Goal: Navigation & Orientation: Find specific page/section

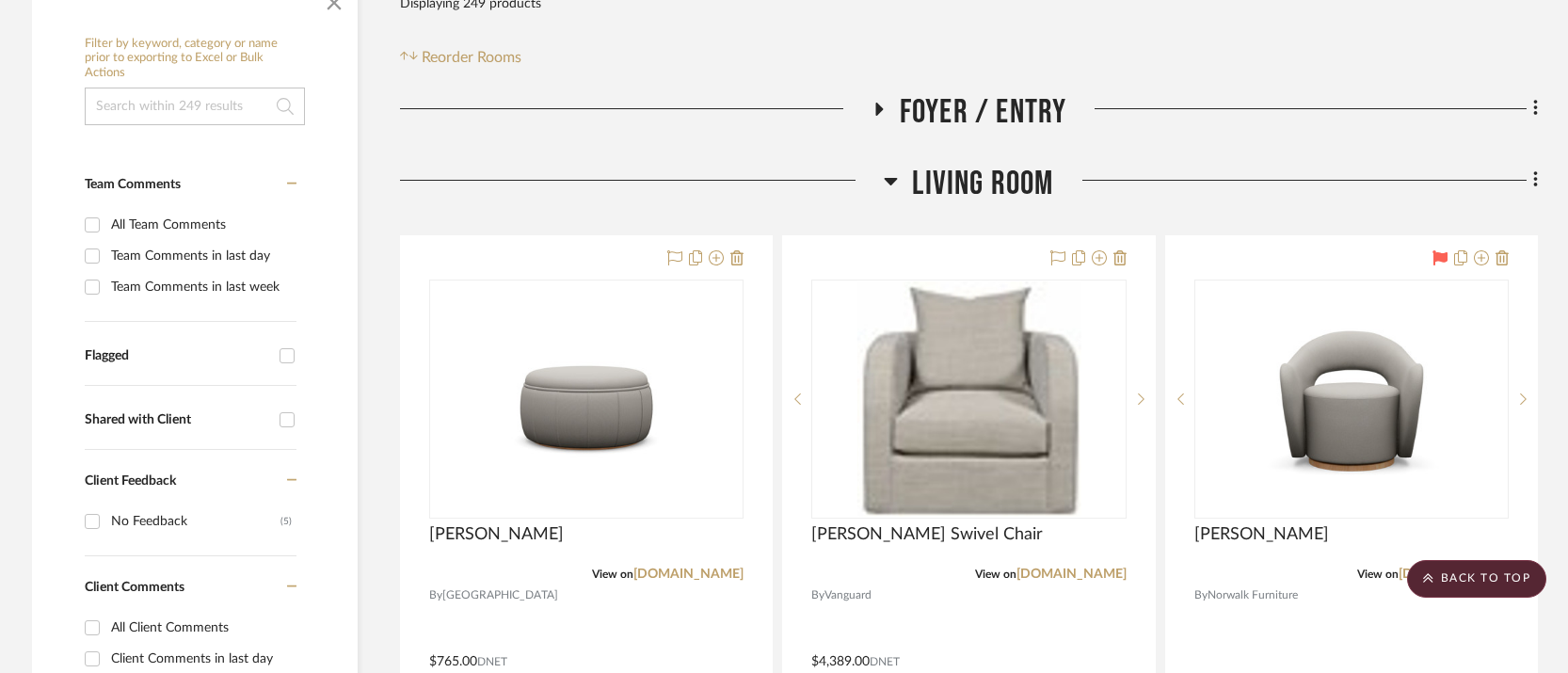
click at [893, 178] on icon at bounding box center [892, 182] width 13 height 8
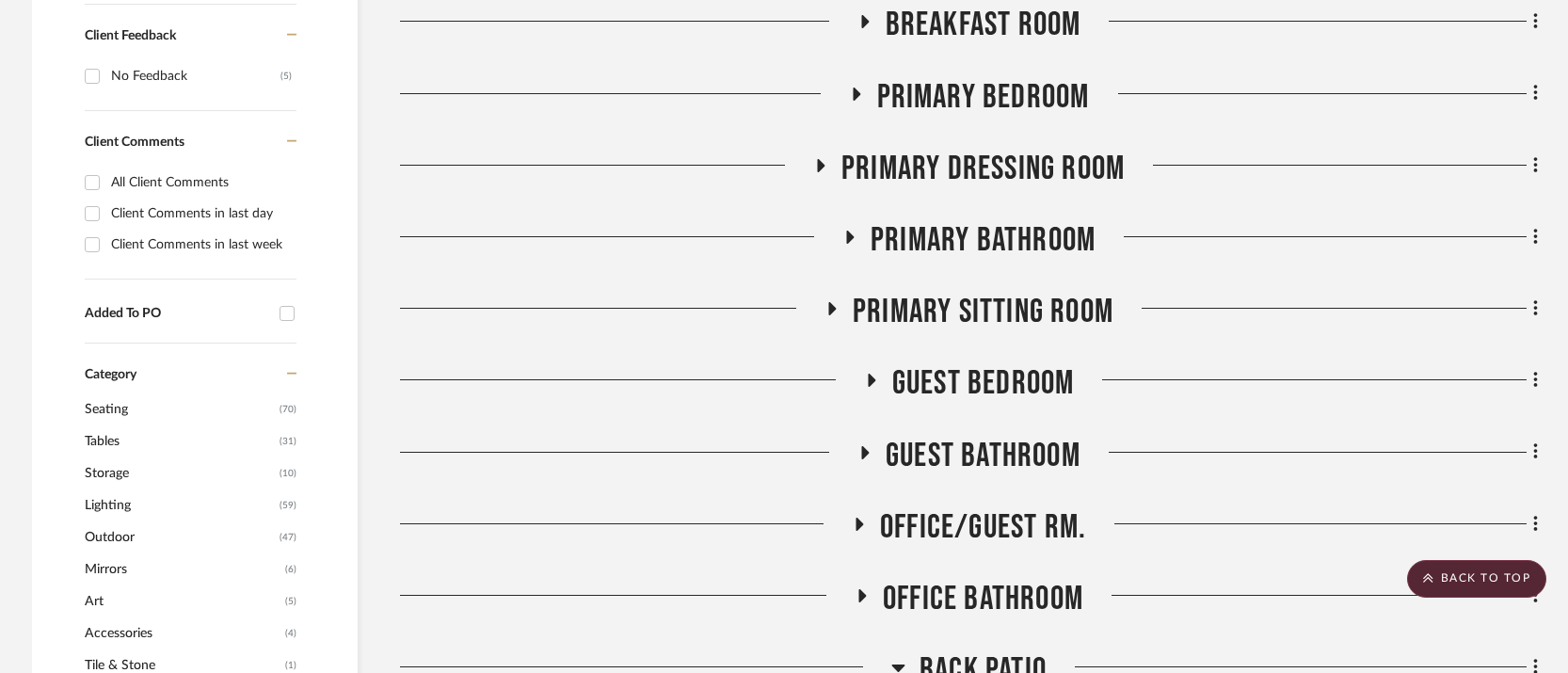
scroll to position [872, 0]
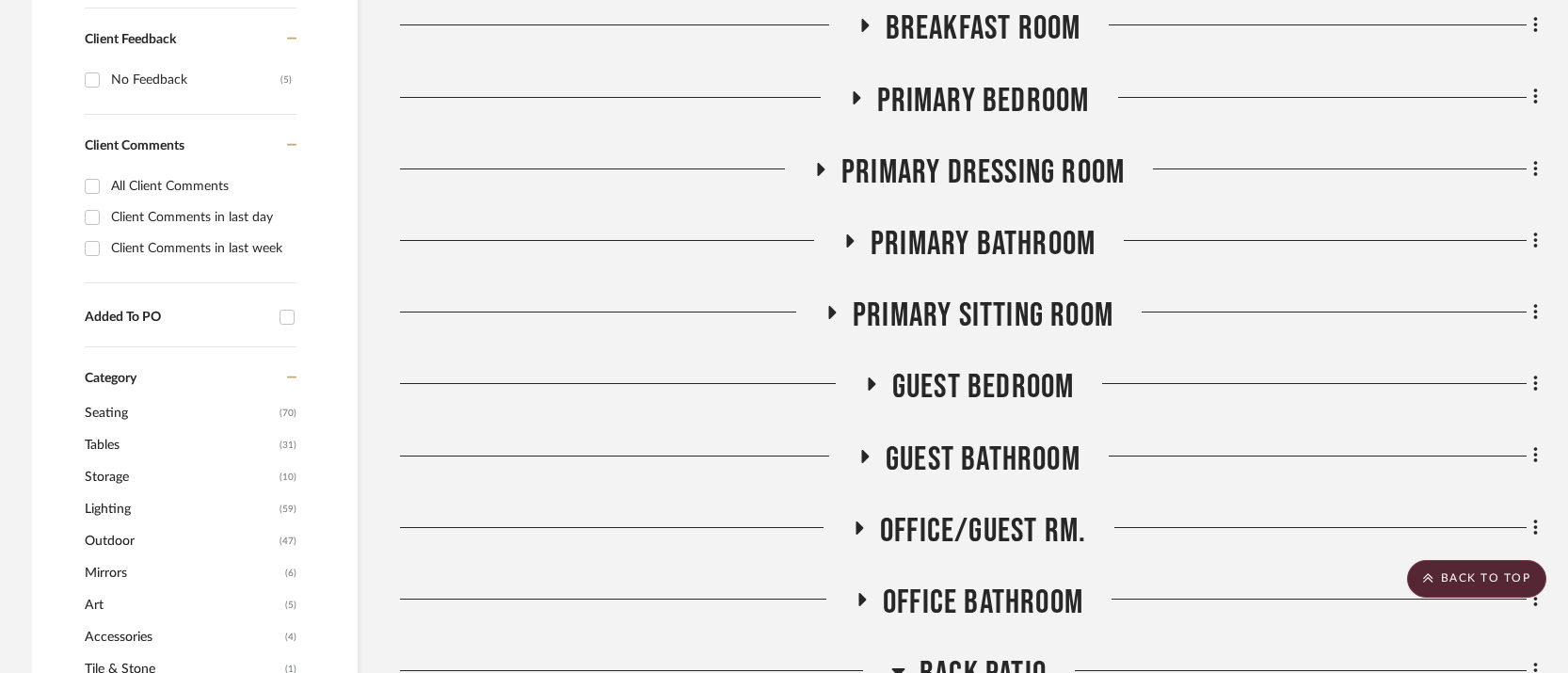
click at [865, 450] on icon at bounding box center [866, 457] width 8 height 13
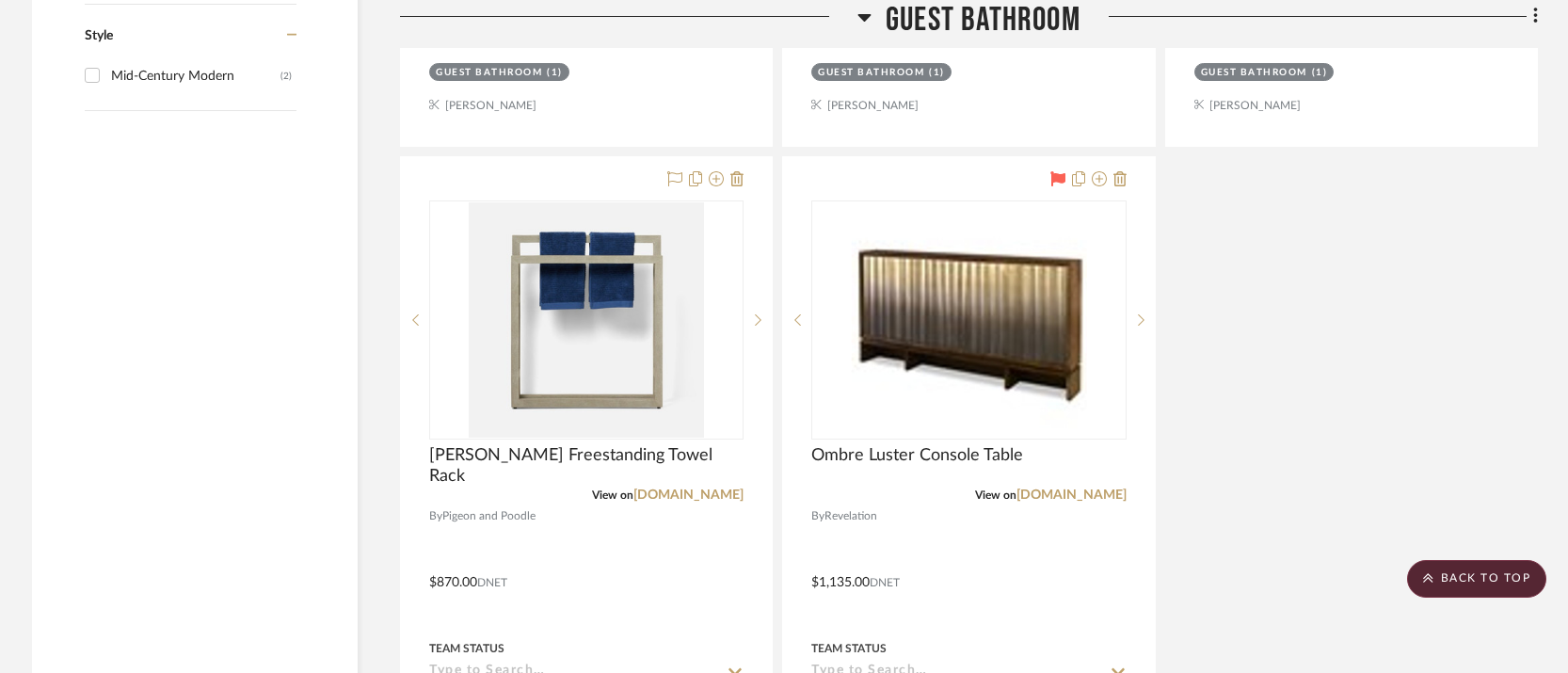
scroll to position [2902, 0]
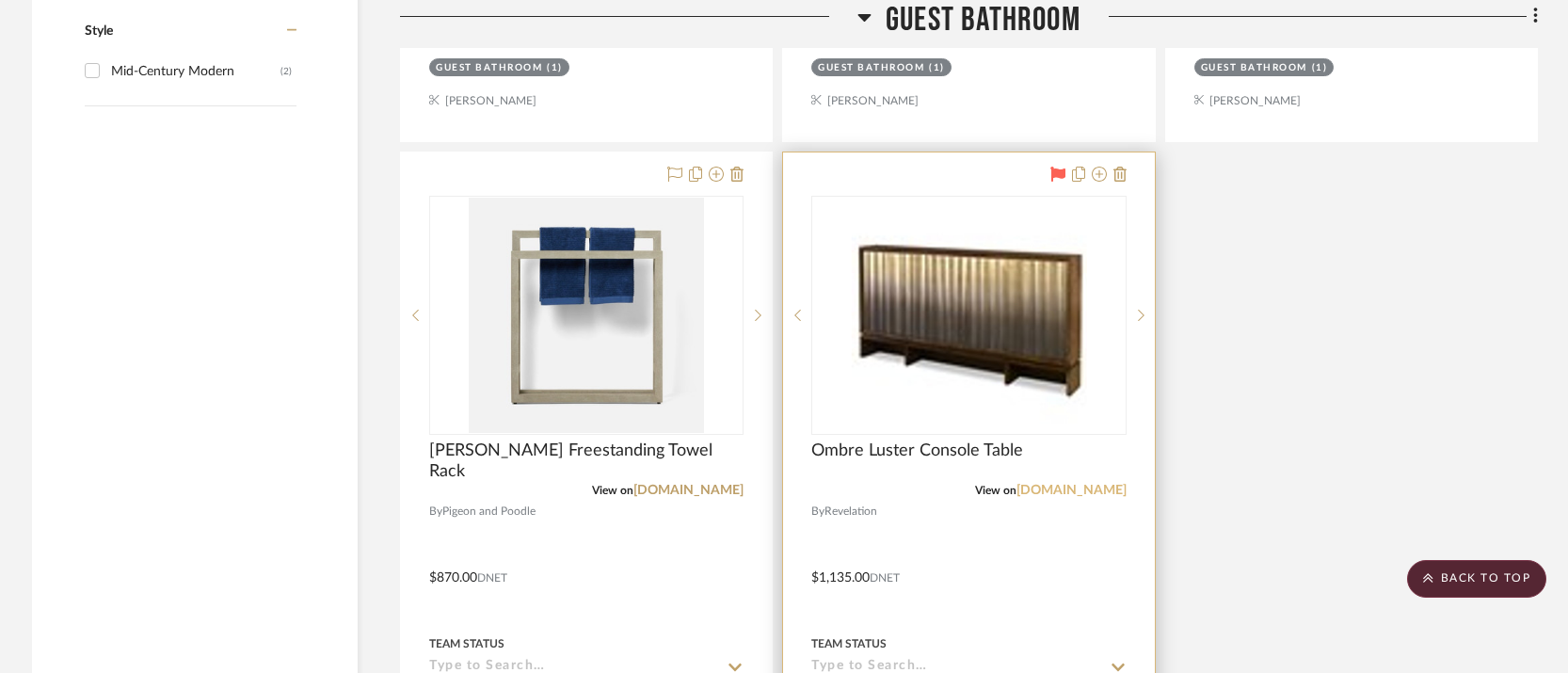
click at [1063, 484] on link "[DOMAIN_NAME]" at bounding box center [1071, 491] width 110 height 13
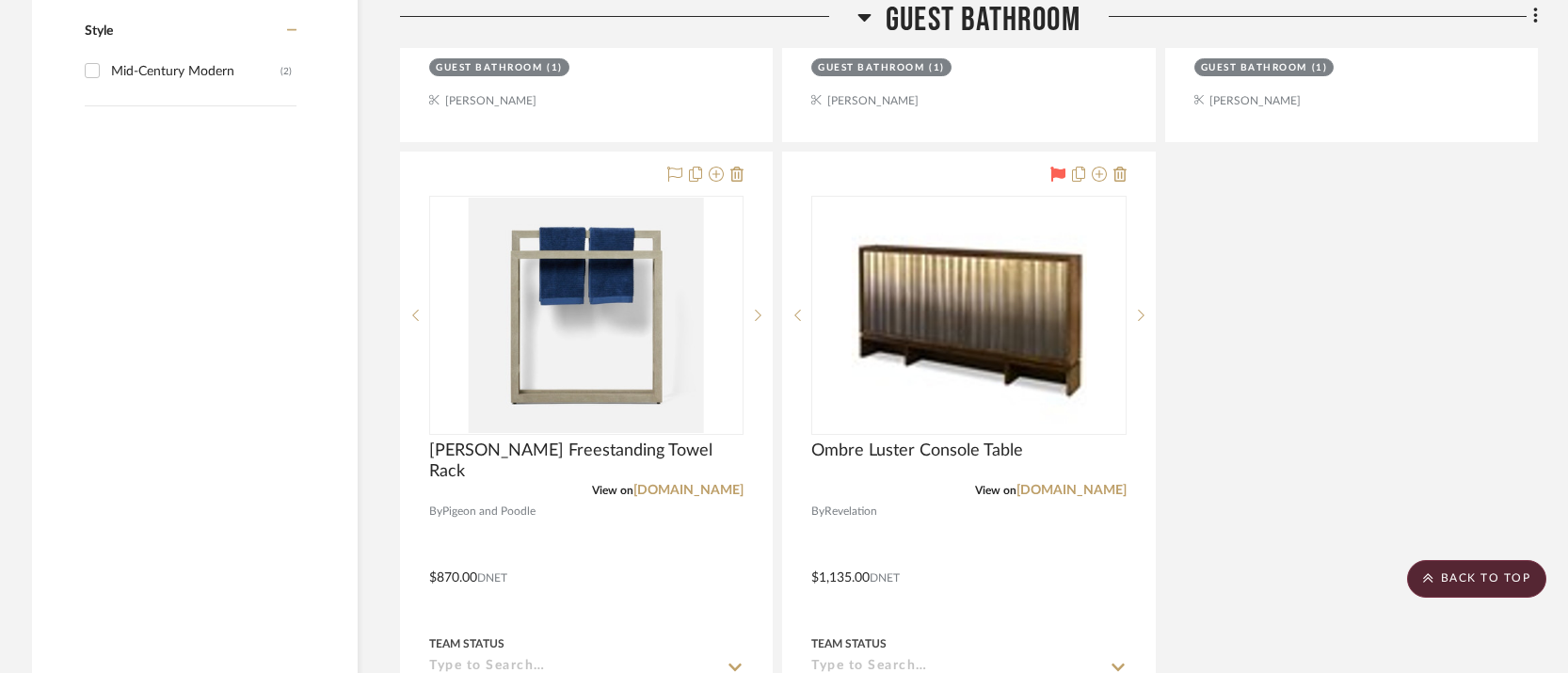
click at [863, 16] on icon at bounding box center [865, 18] width 13 height 8
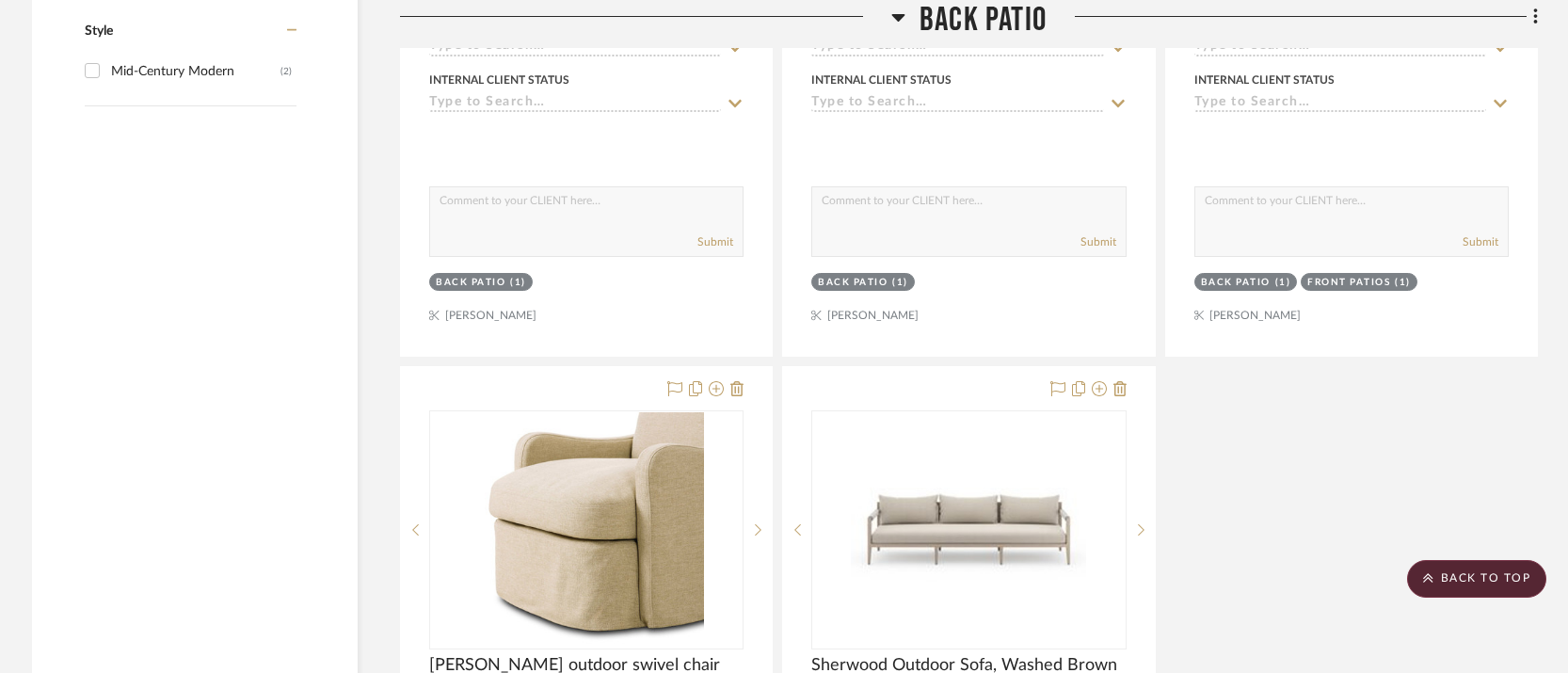
click at [898, 16] on icon at bounding box center [899, 18] width 13 height 8
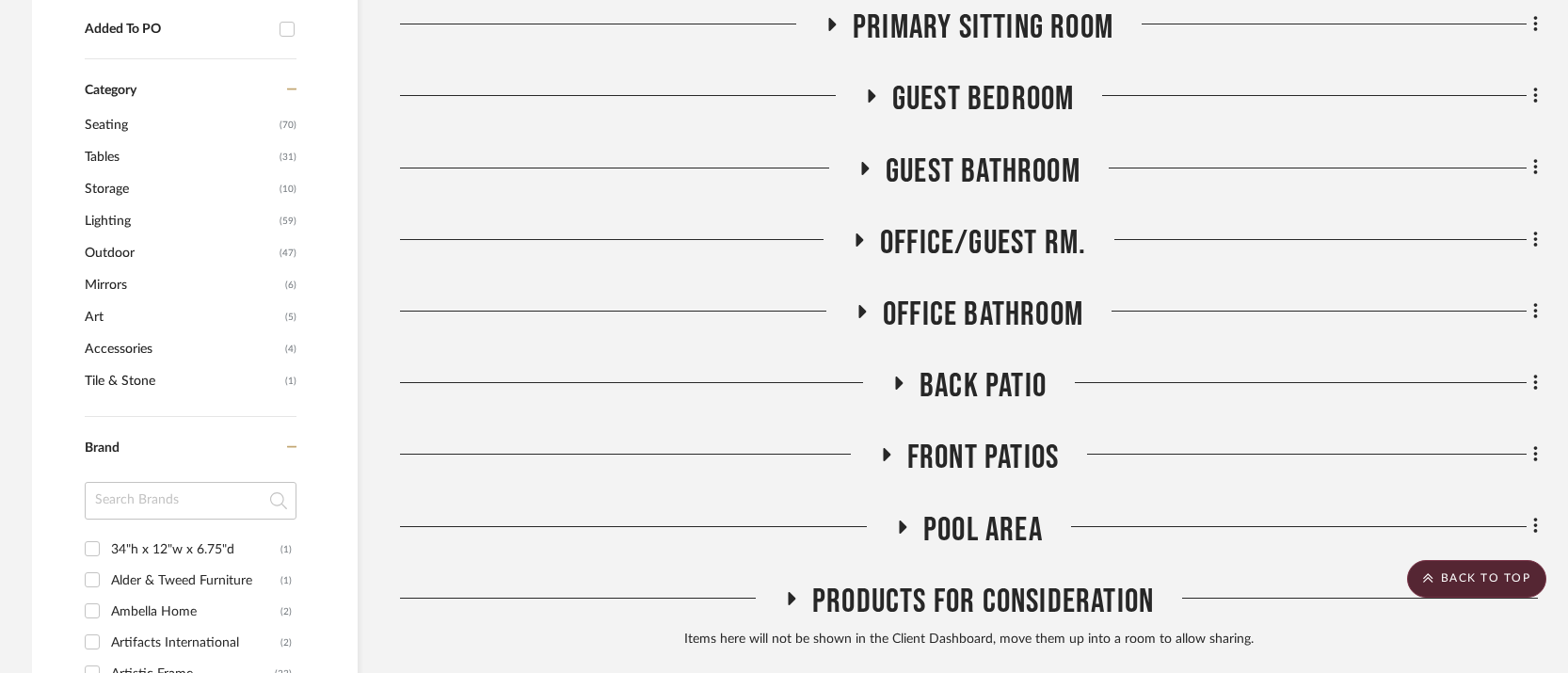
scroll to position [1014, 0]
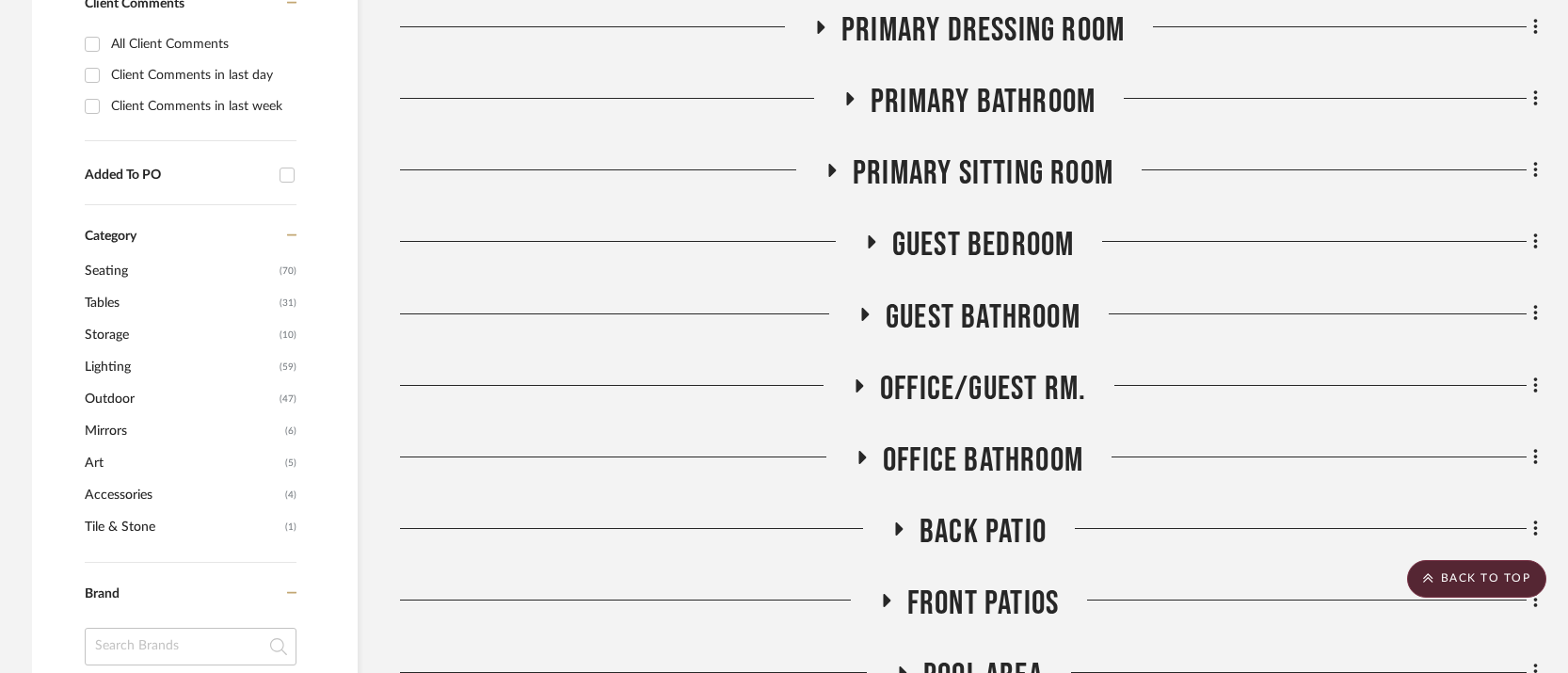
click at [898, 523] on icon at bounding box center [900, 530] width 8 height 13
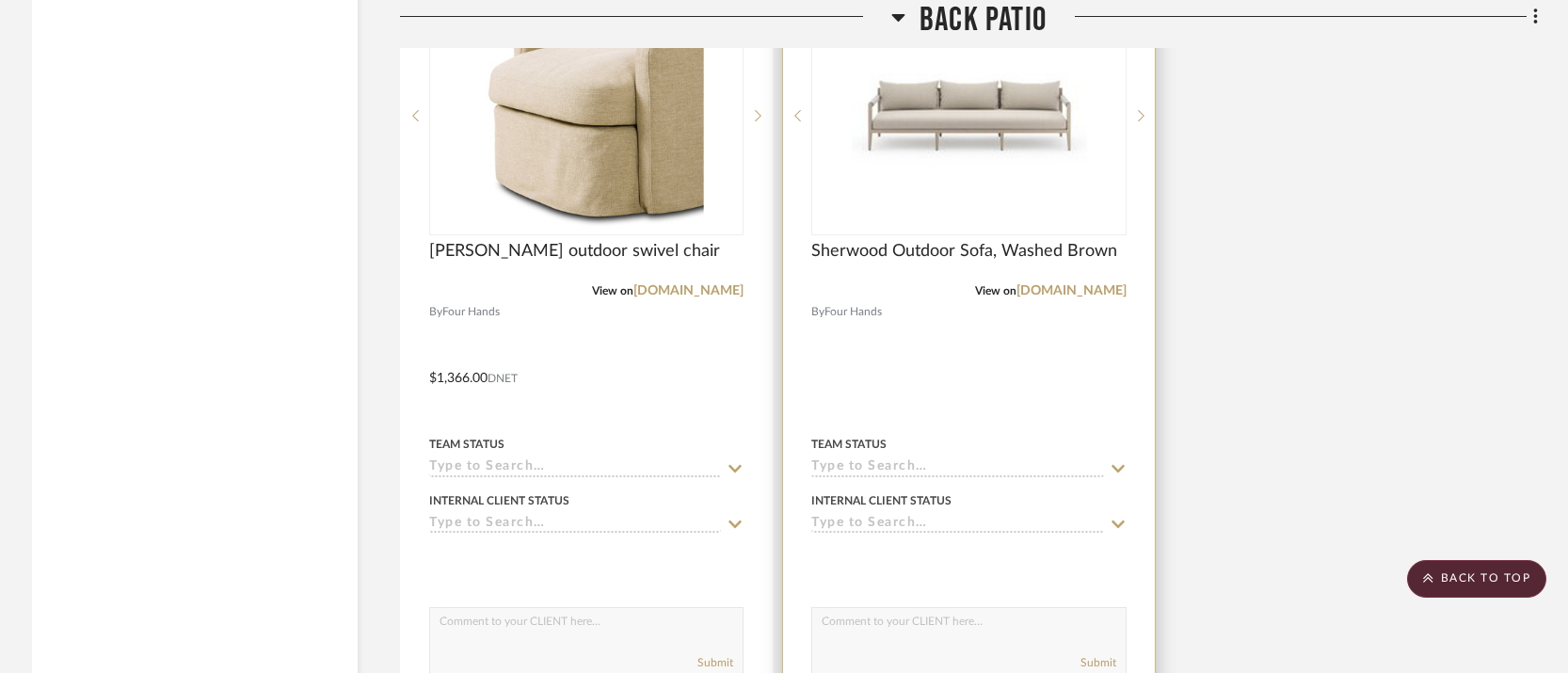
scroll to position [3454, 0]
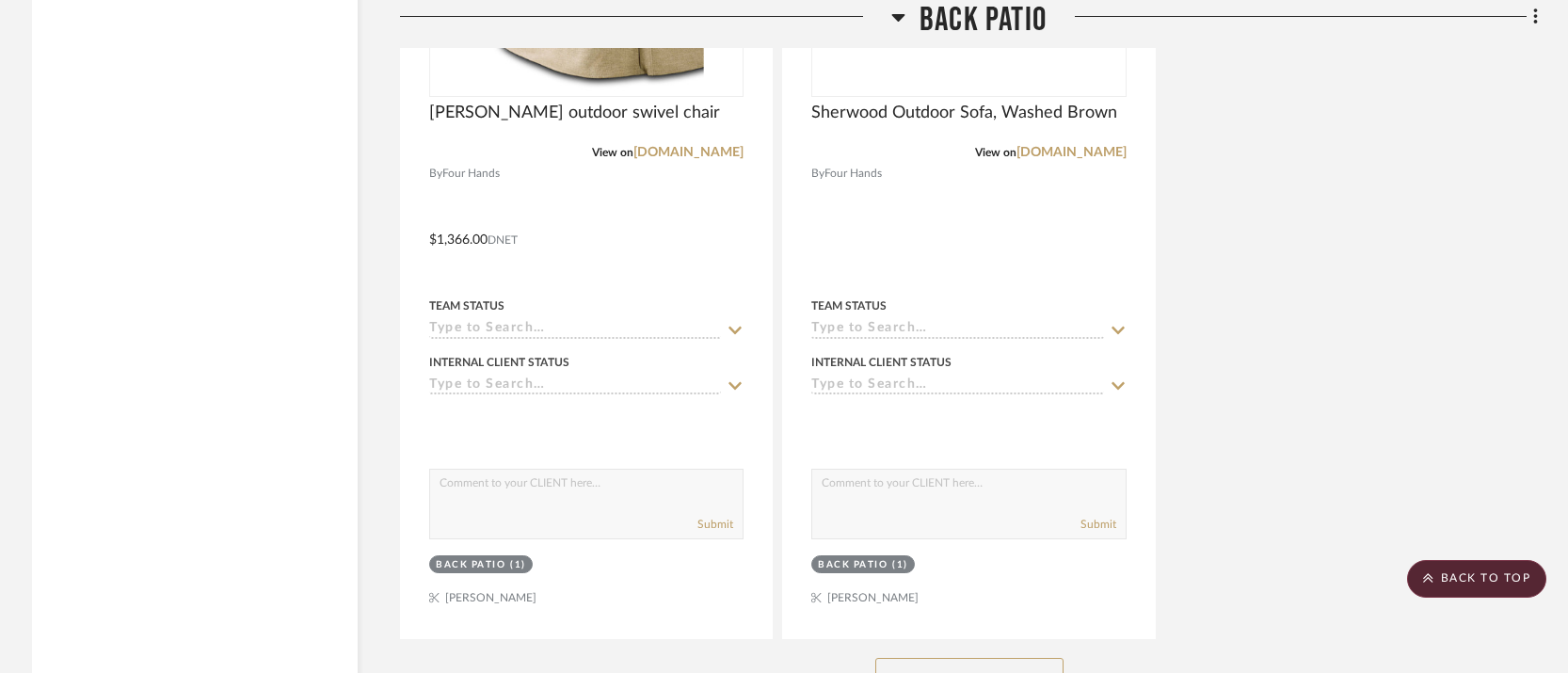
click at [945, 658] on button "See More" at bounding box center [969, 677] width 188 height 38
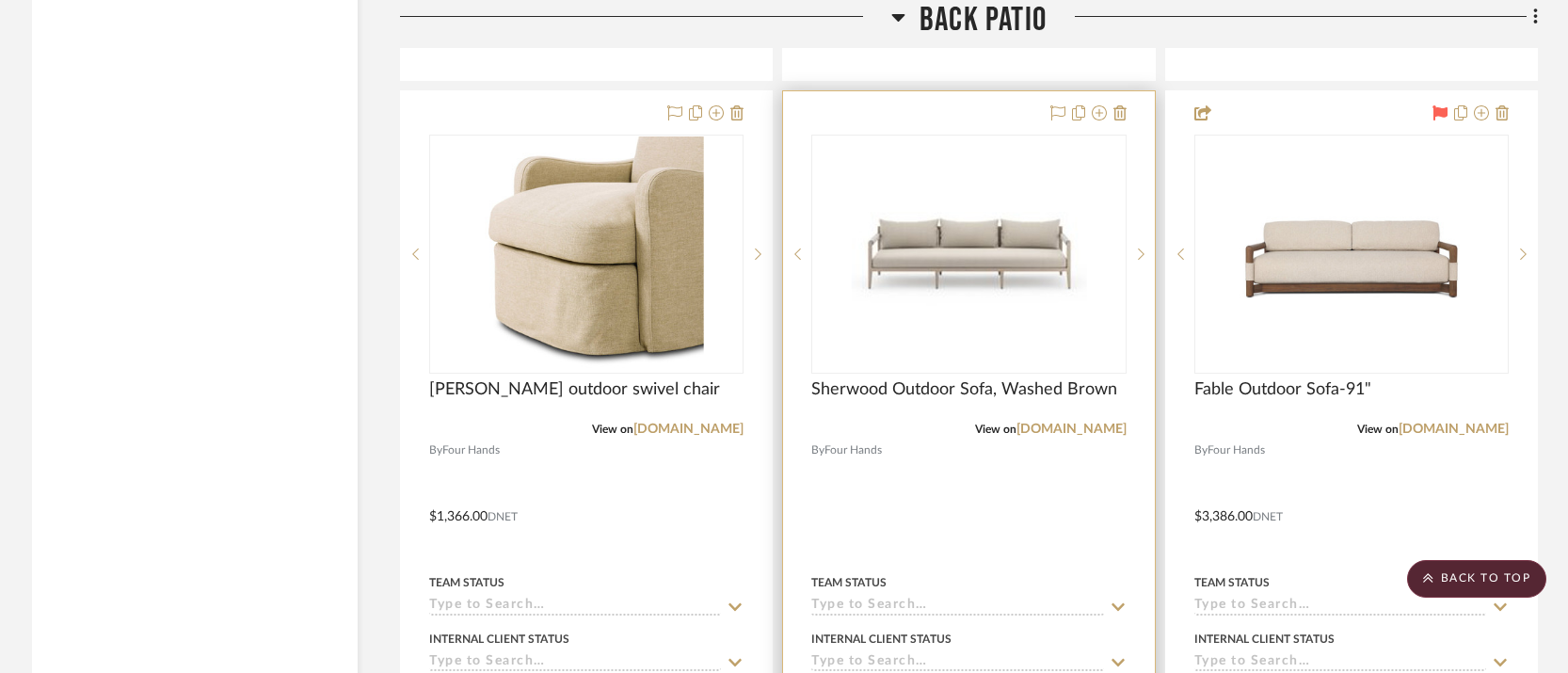
scroll to position [3175, 0]
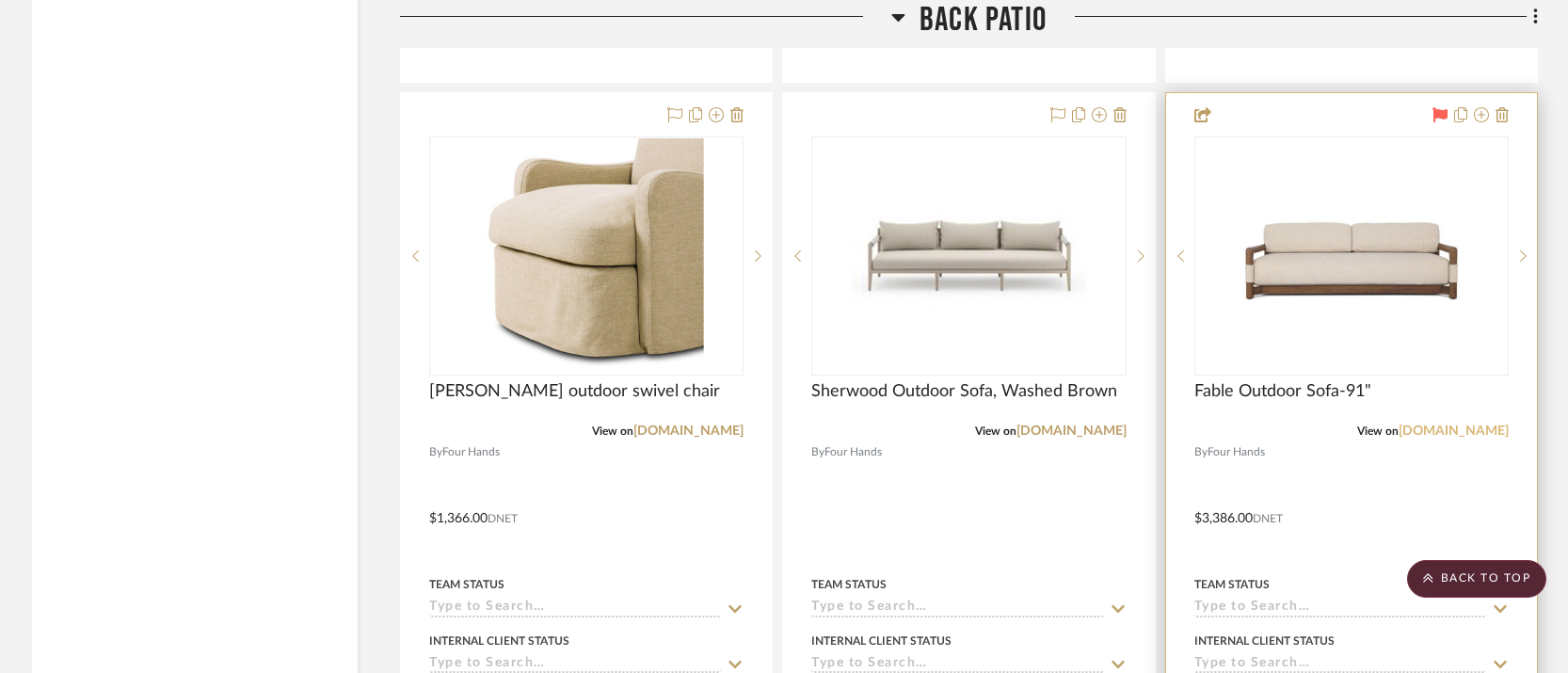
click at [1442, 425] on link "[DOMAIN_NAME]" at bounding box center [1453, 431] width 110 height 13
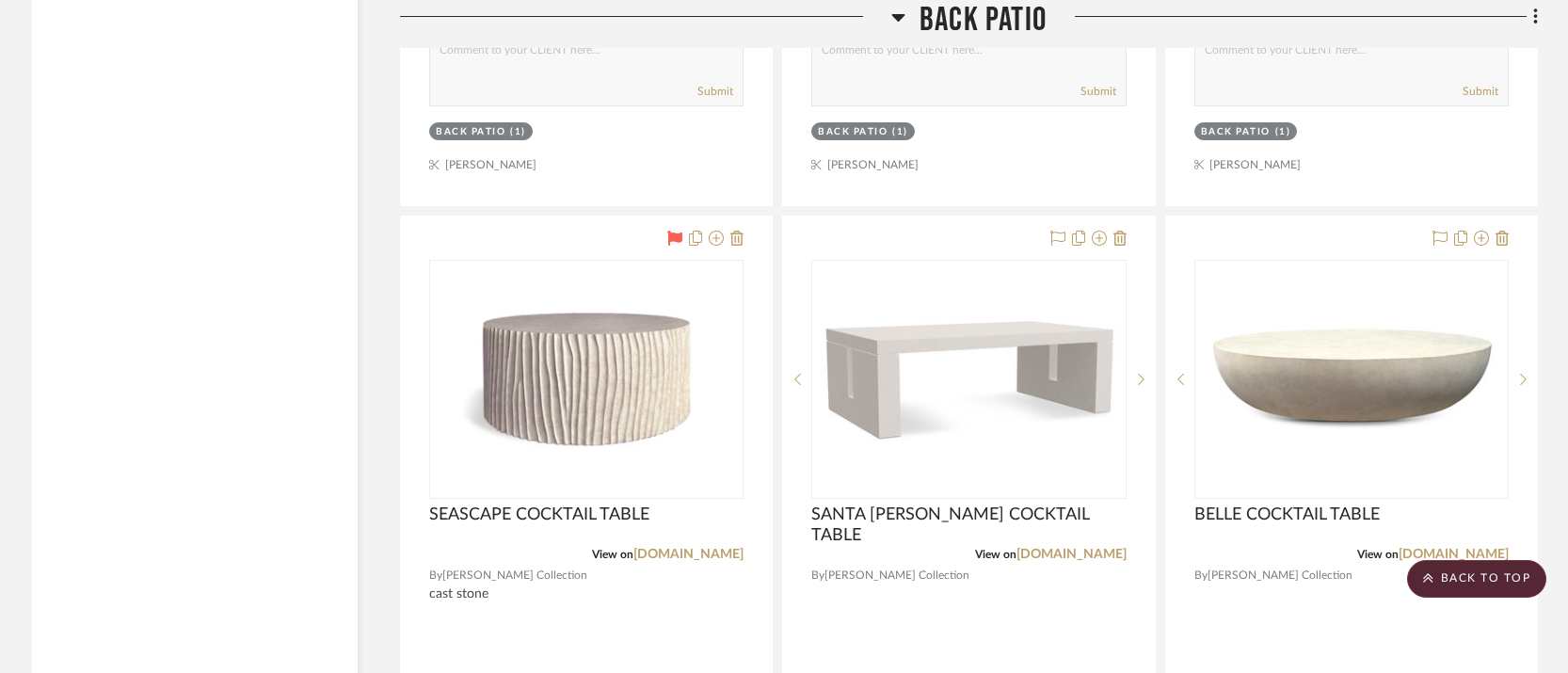
scroll to position [4733, 0]
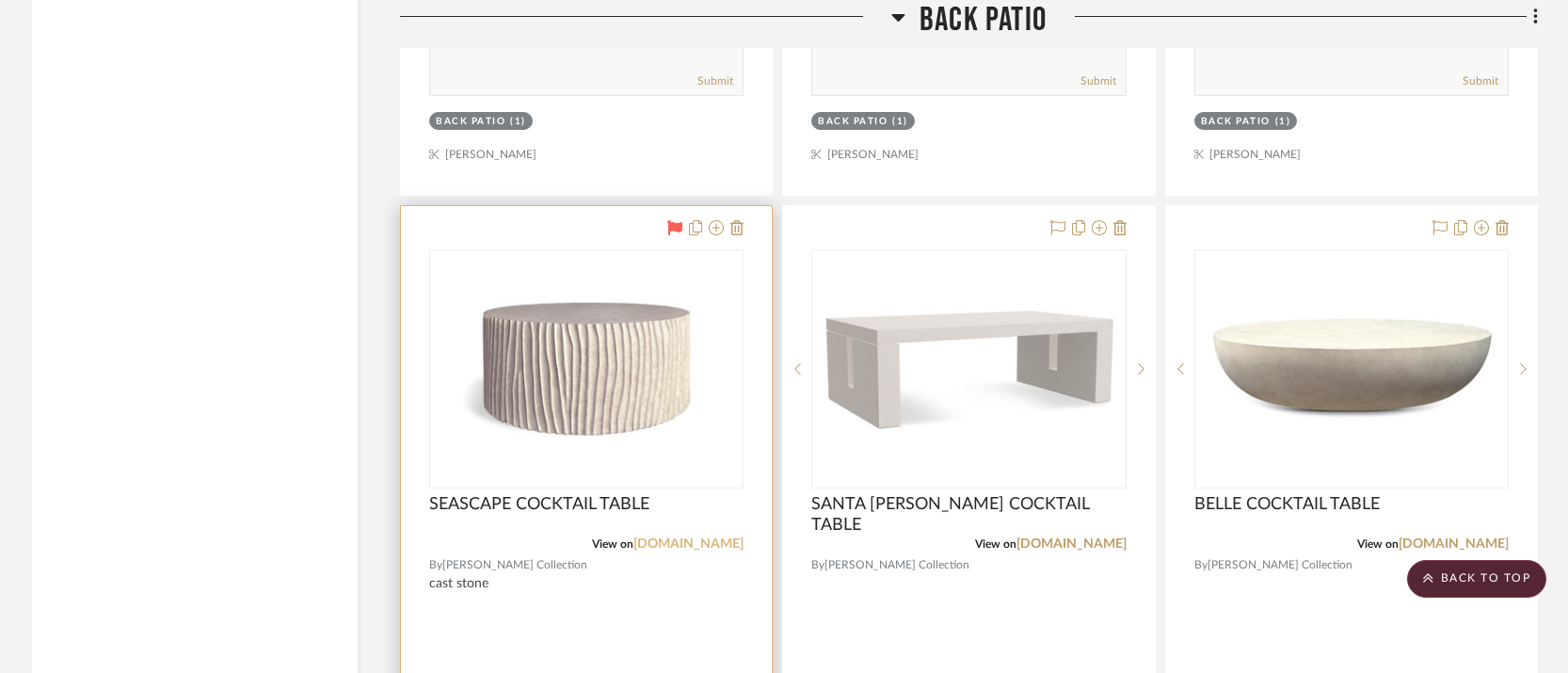
click at [708, 538] on link "[DOMAIN_NAME]" at bounding box center [688, 545] width 110 height 13
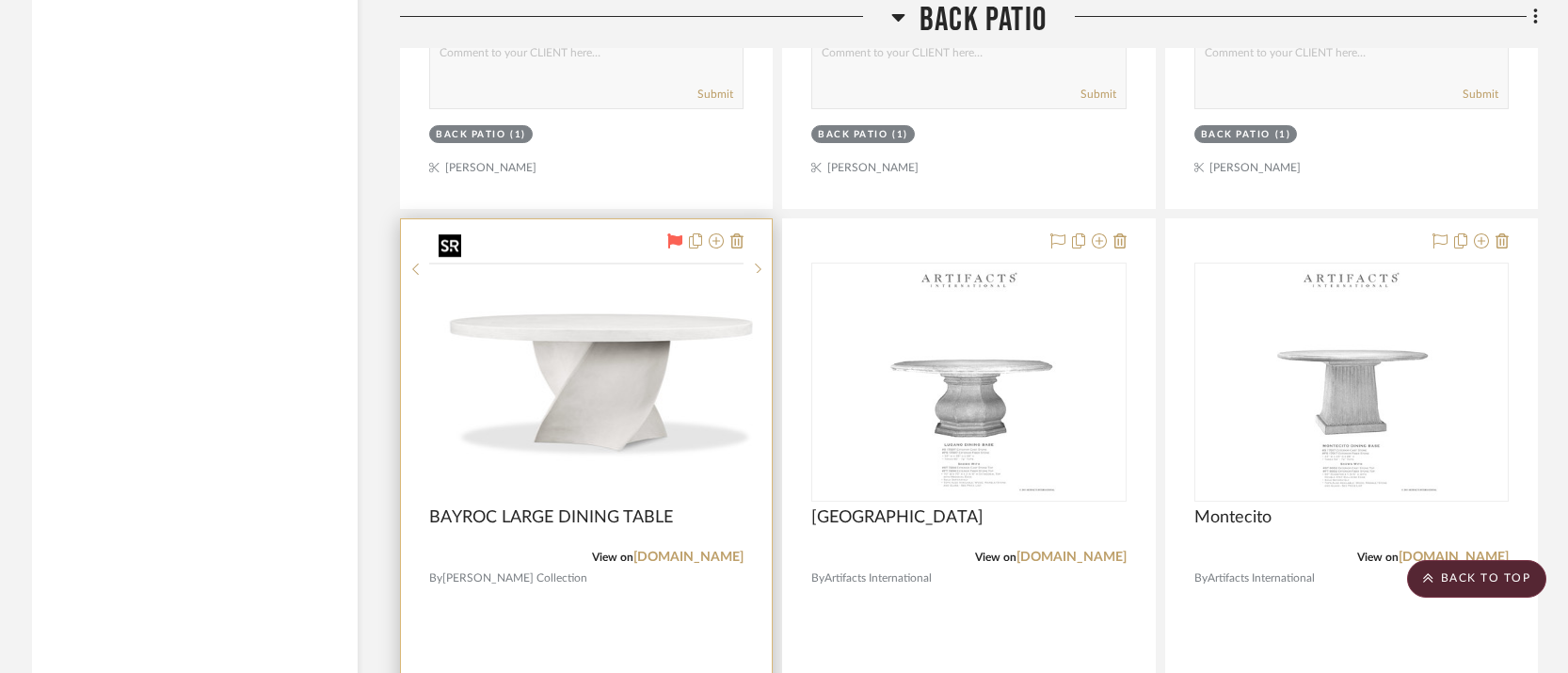
scroll to position [5581, 0]
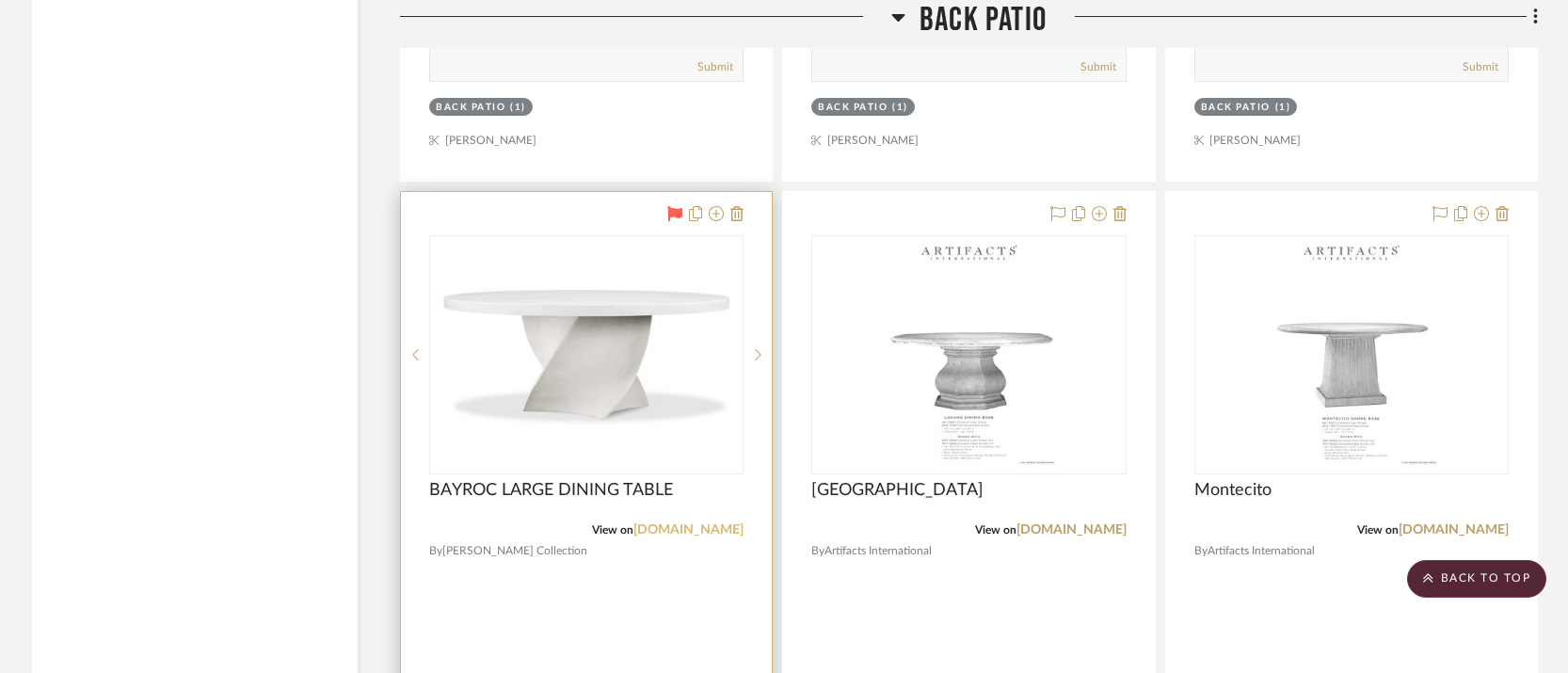
click at [677, 524] on link "[DOMAIN_NAME]" at bounding box center [688, 530] width 110 height 13
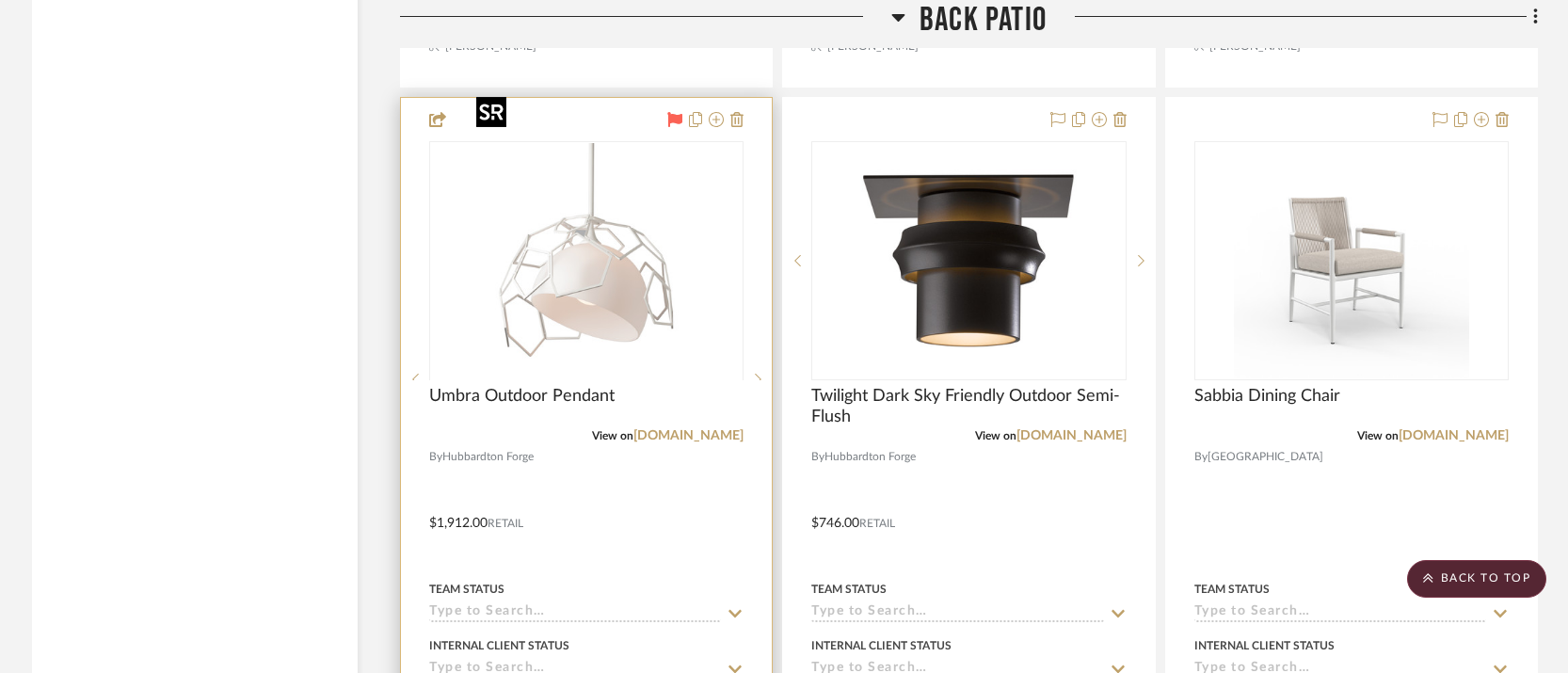
scroll to position [6514, 0]
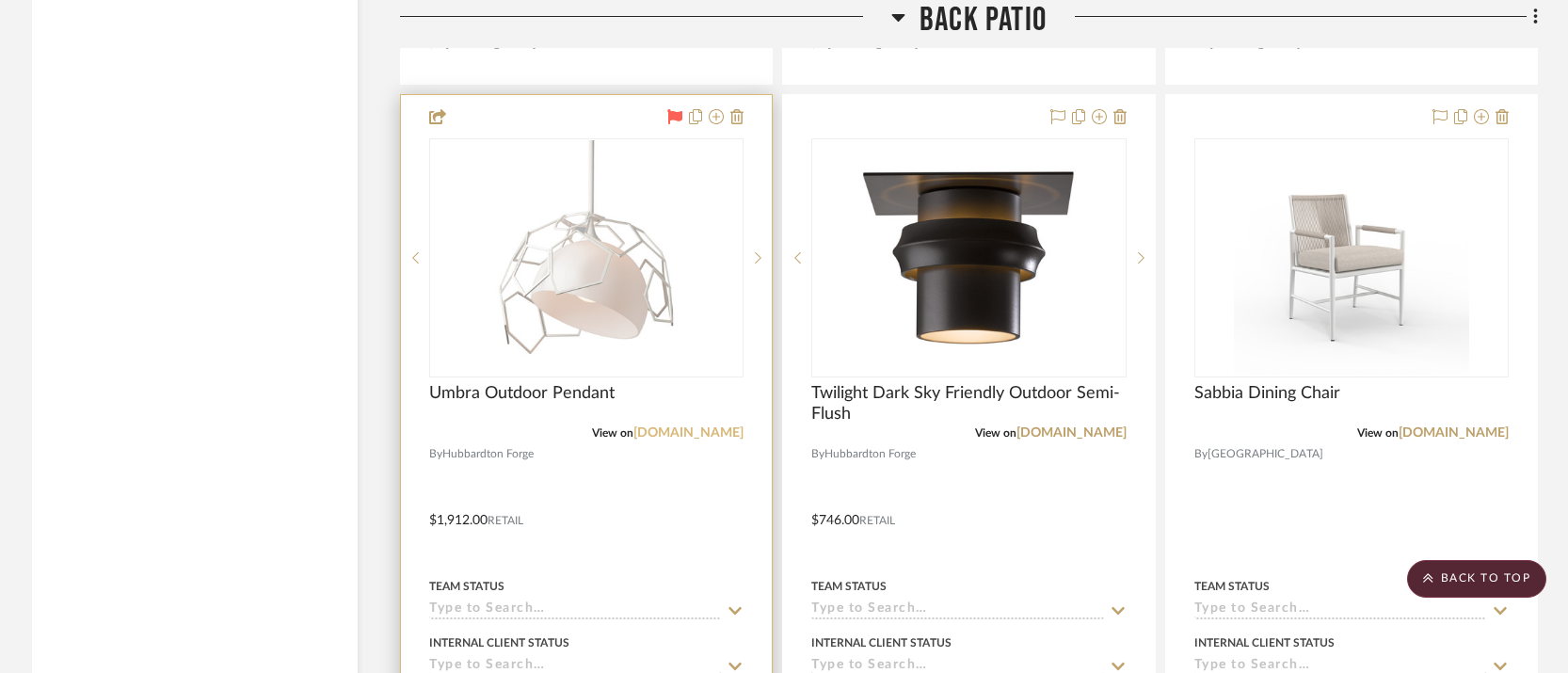
click at [673, 427] on link "[DOMAIN_NAME]" at bounding box center [688, 433] width 110 height 13
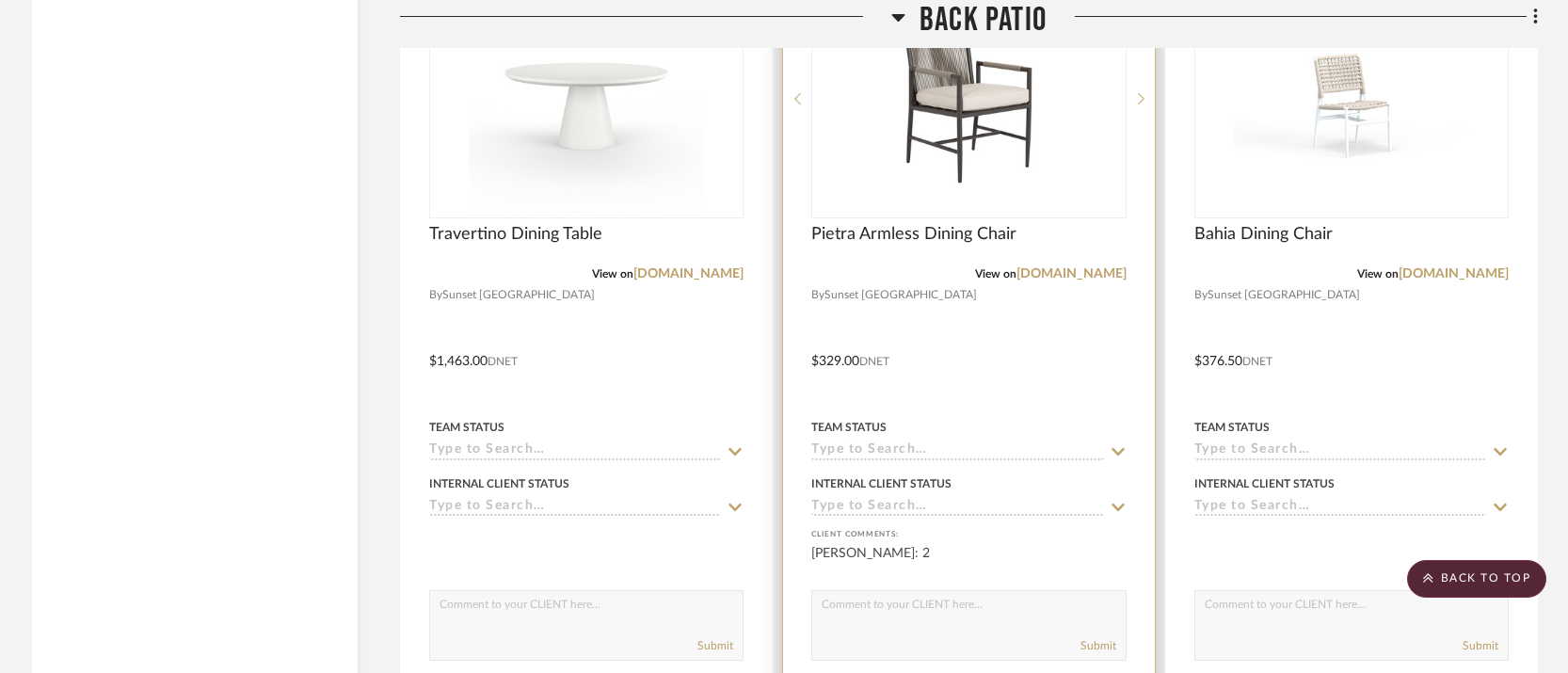
scroll to position [8352, 0]
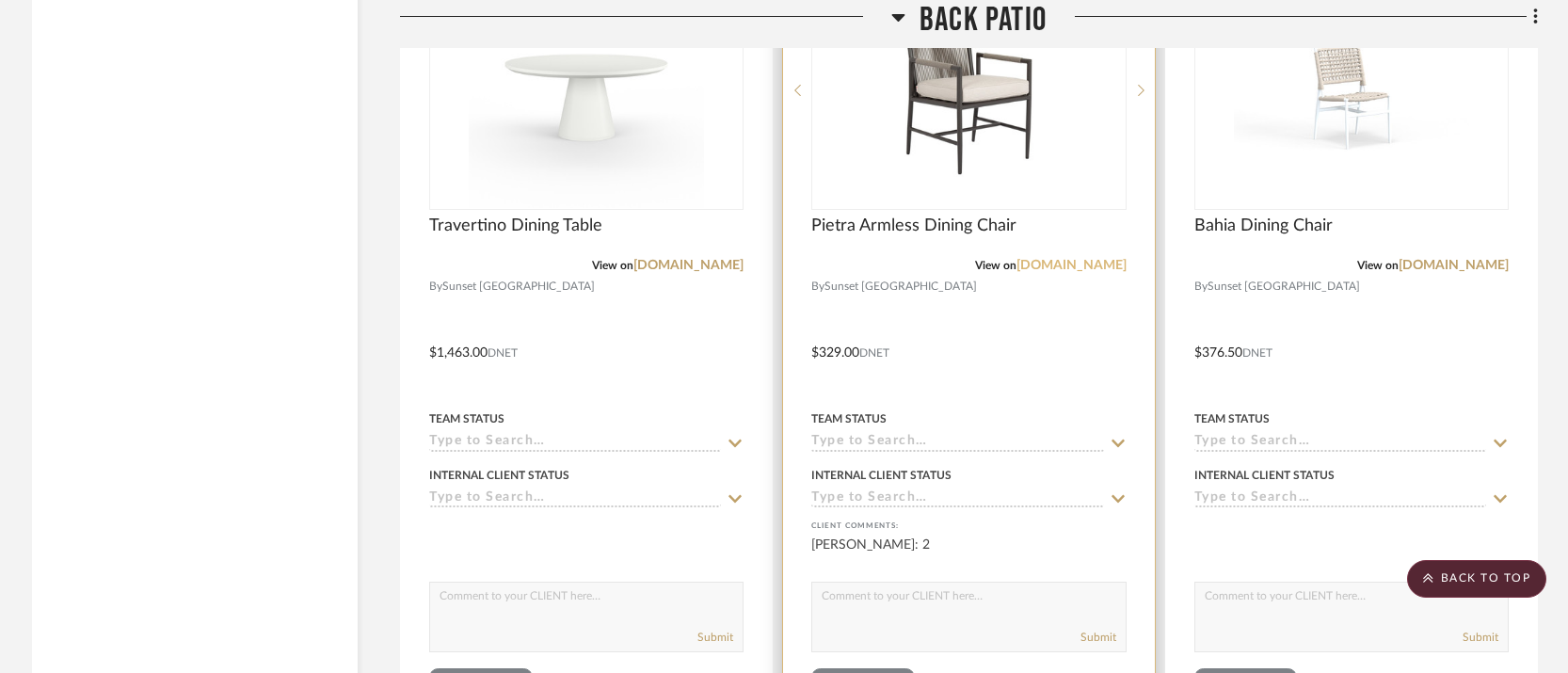
click at [1051, 259] on link "[DOMAIN_NAME]" at bounding box center [1071, 265] width 110 height 13
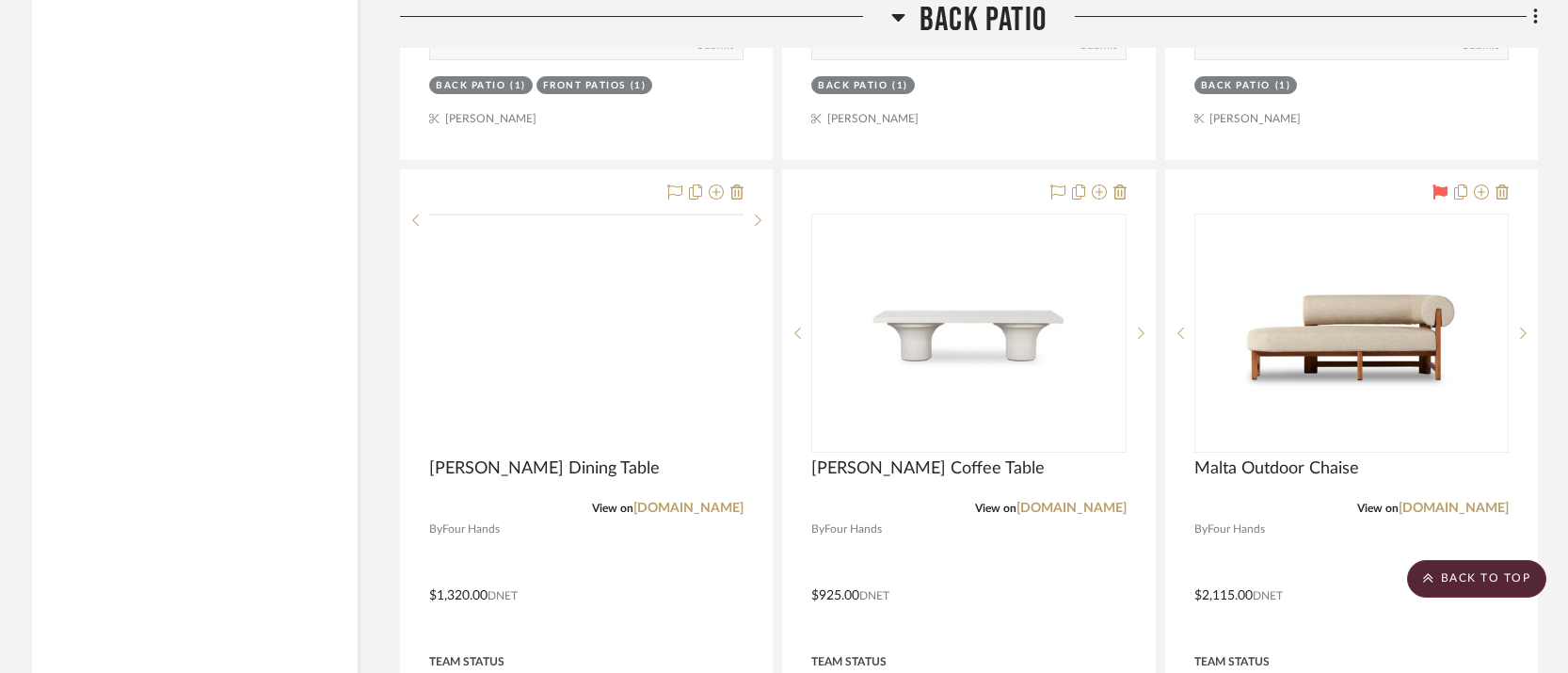
scroll to position [9790, 0]
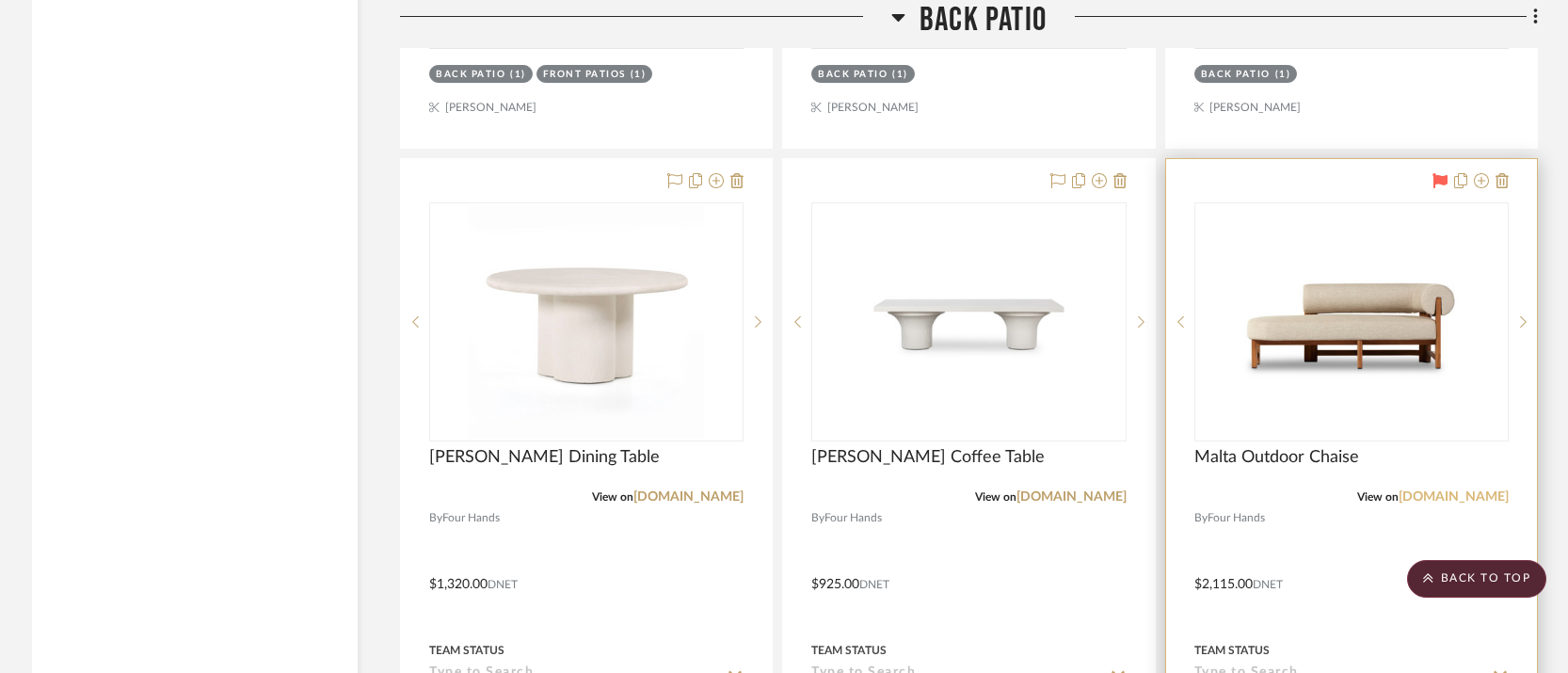
click at [1475, 491] on link "[DOMAIN_NAME]" at bounding box center [1453, 497] width 110 height 13
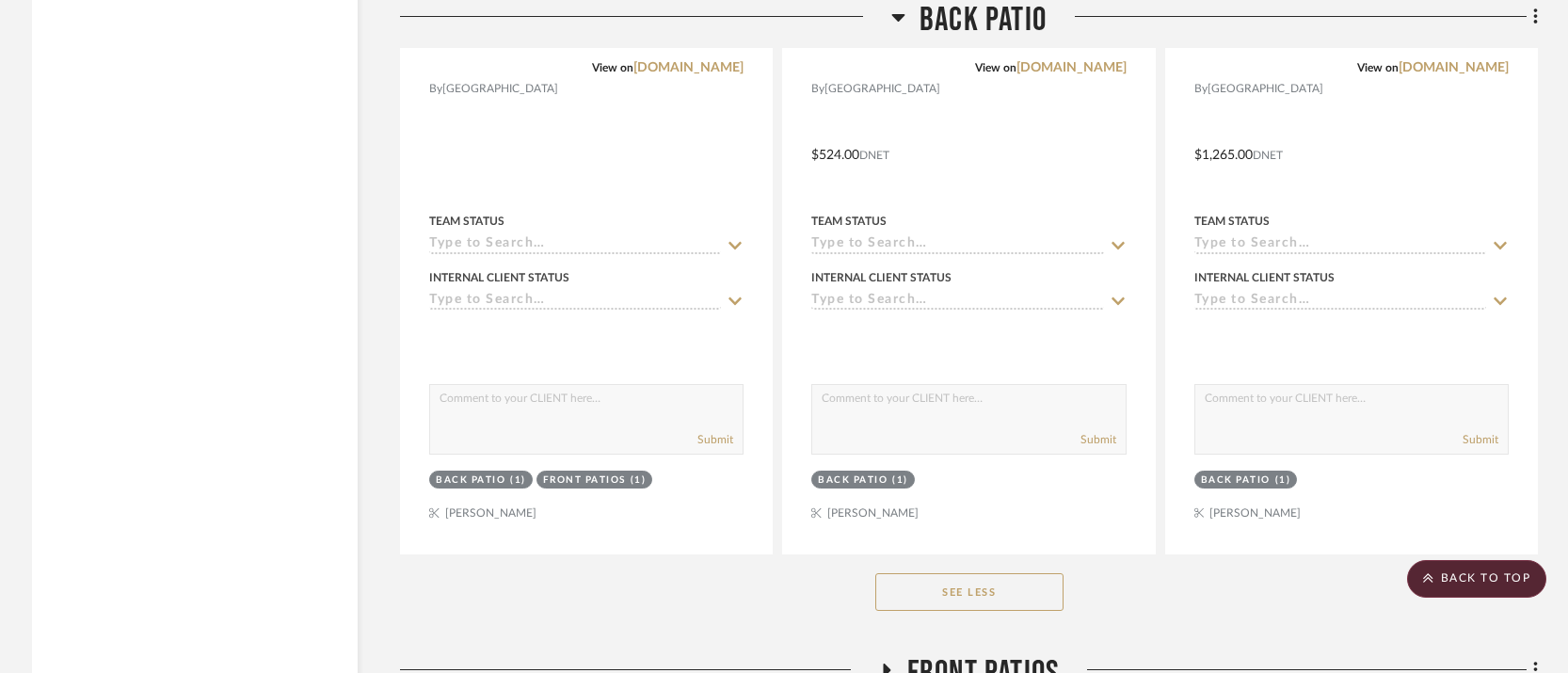
scroll to position [13010, 0]
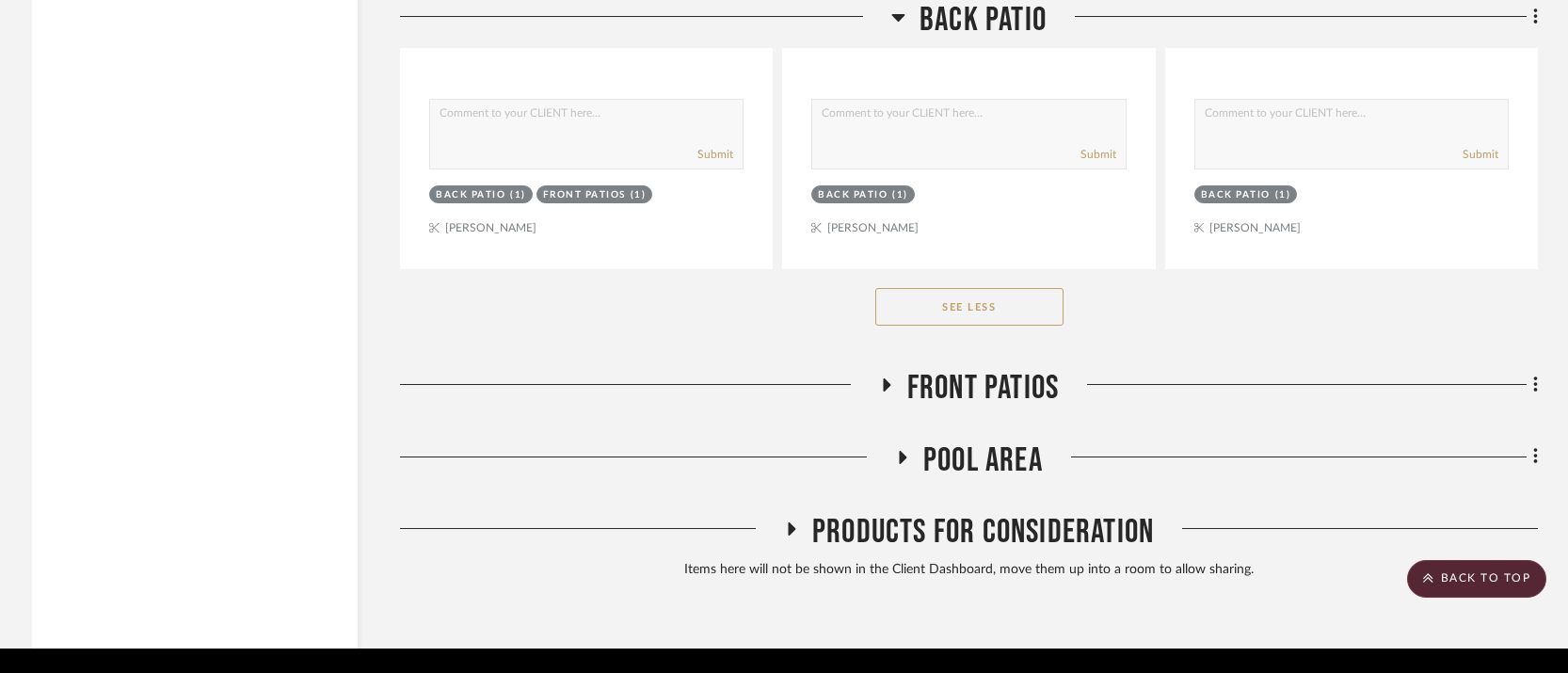
click at [902, 14] on icon at bounding box center [899, 18] width 13 height 8
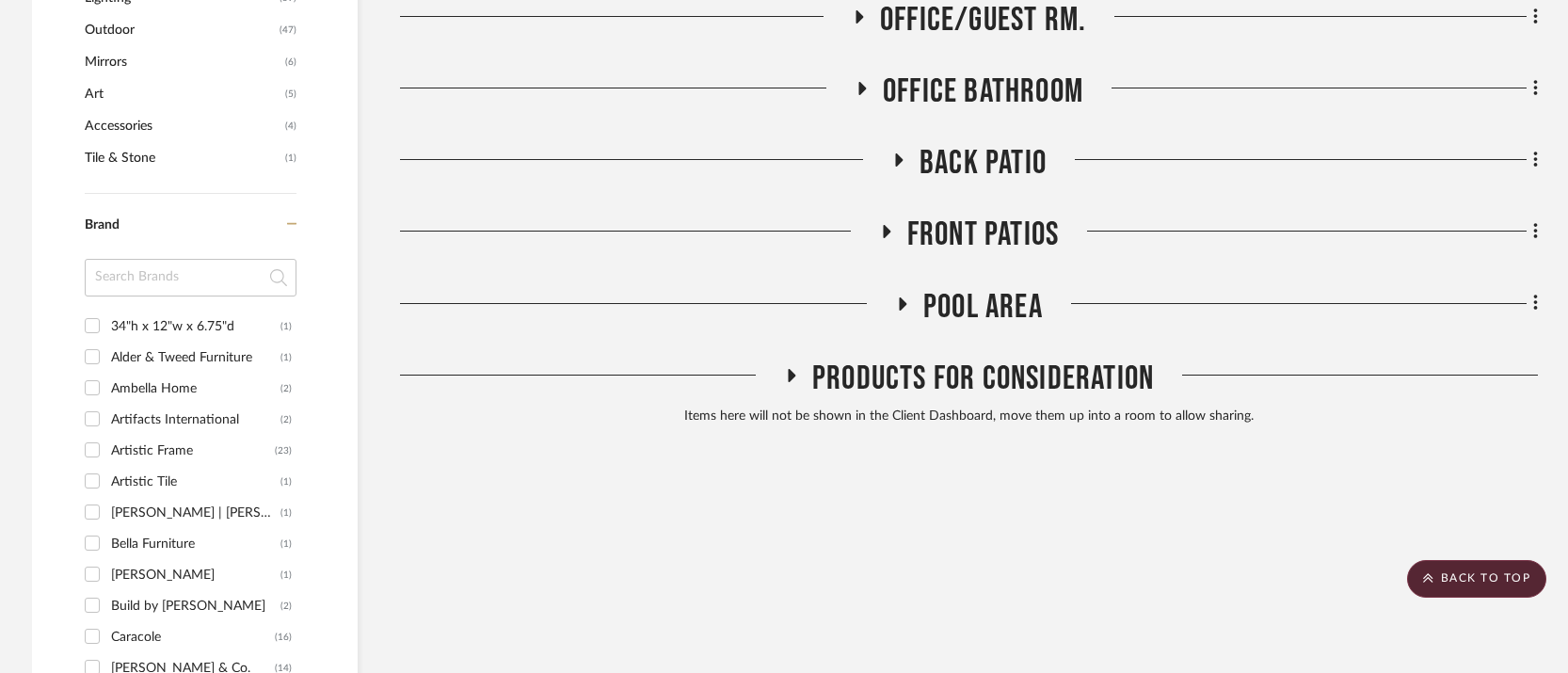
scroll to position [1335, 0]
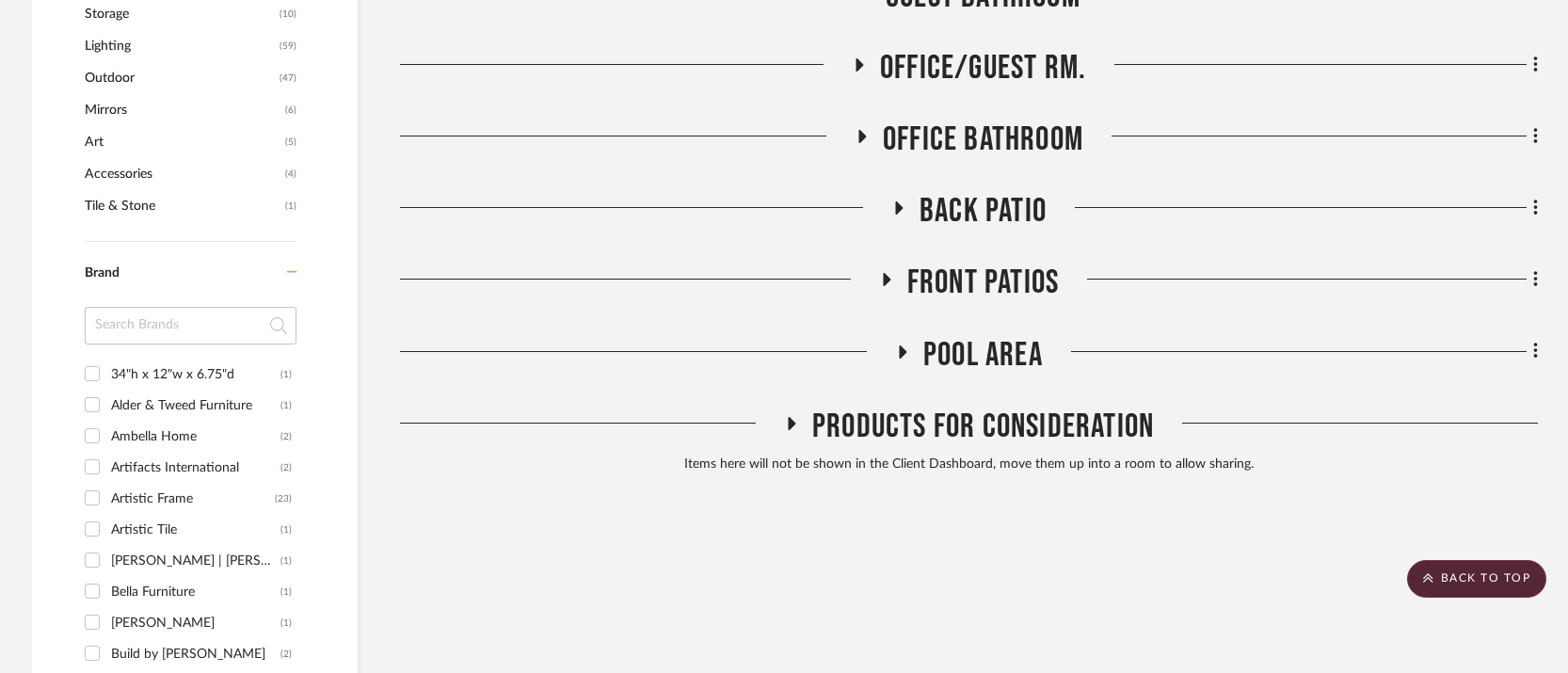
click at [888, 273] on icon at bounding box center [886, 279] width 23 height 14
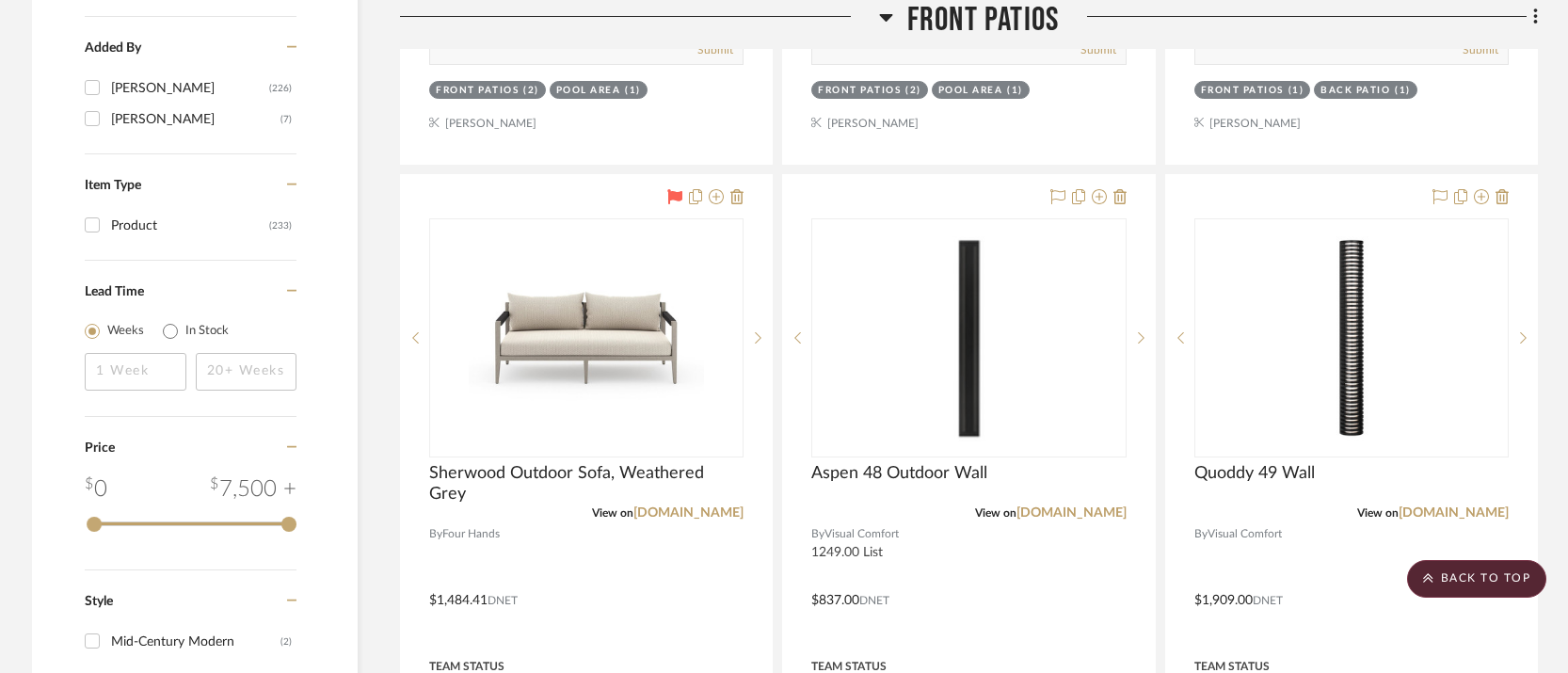
scroll to position [2389, 0]
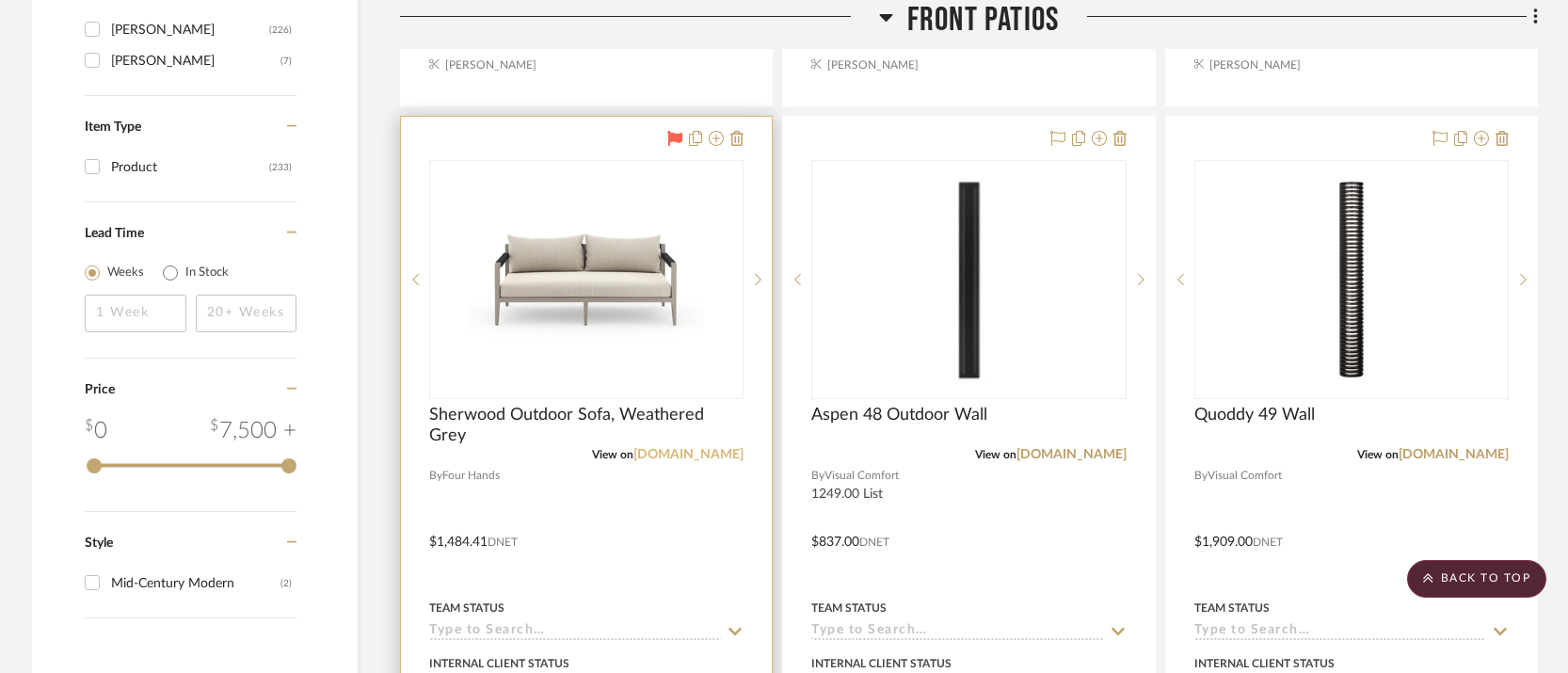
click at [698, 448] on link "[DOMAIN_NAME]" at bounding box center [688, 455] width 110 height 13
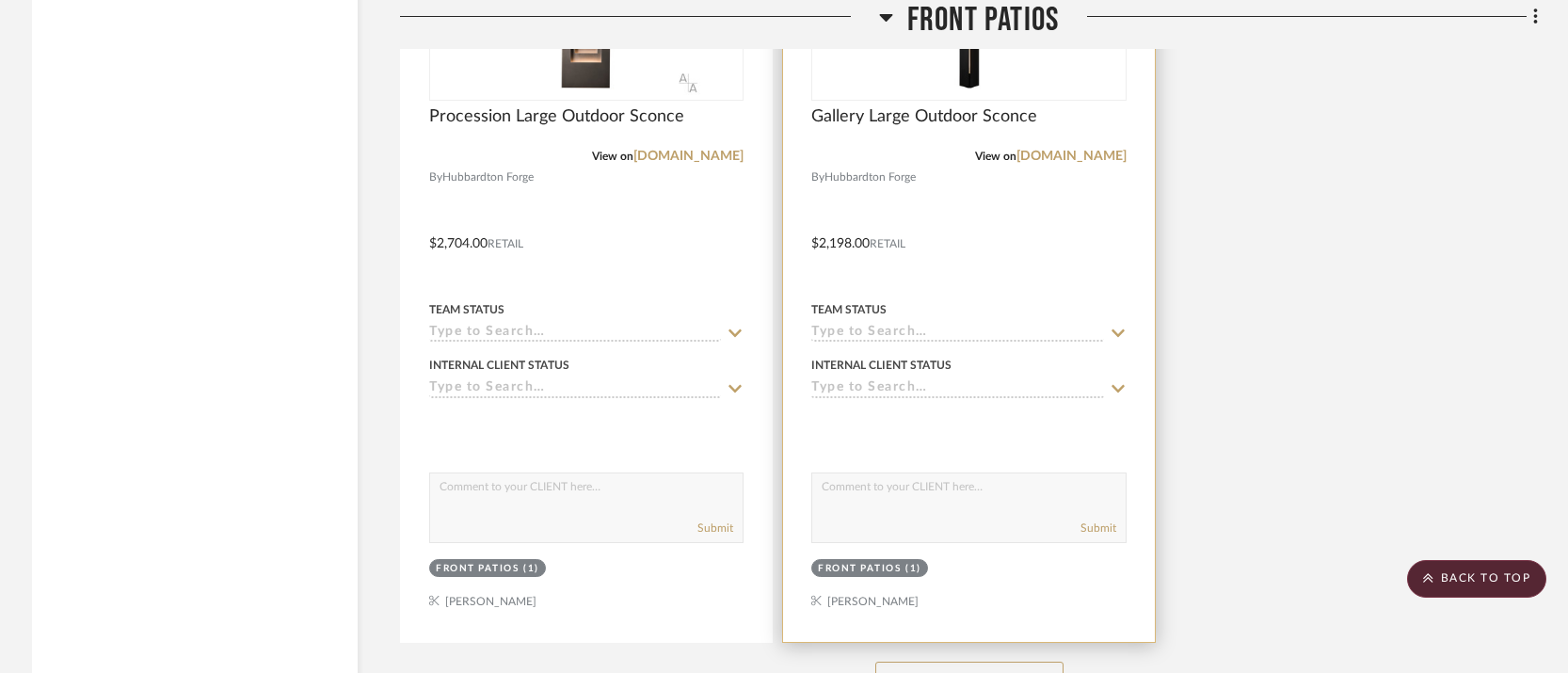
scroll to position [3584, 0]
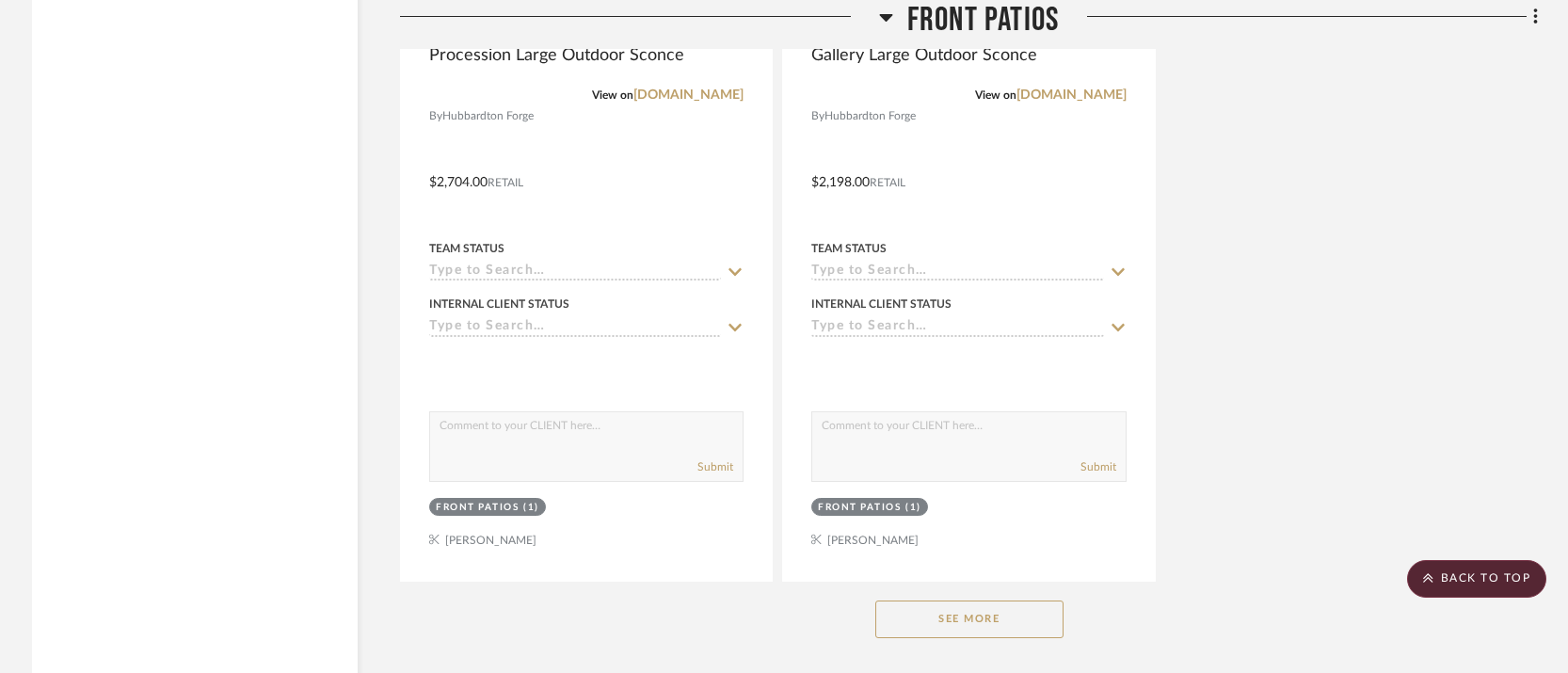
click at [960, 600] on button "See More" at bounding box center [969, 619] width 188 height 38
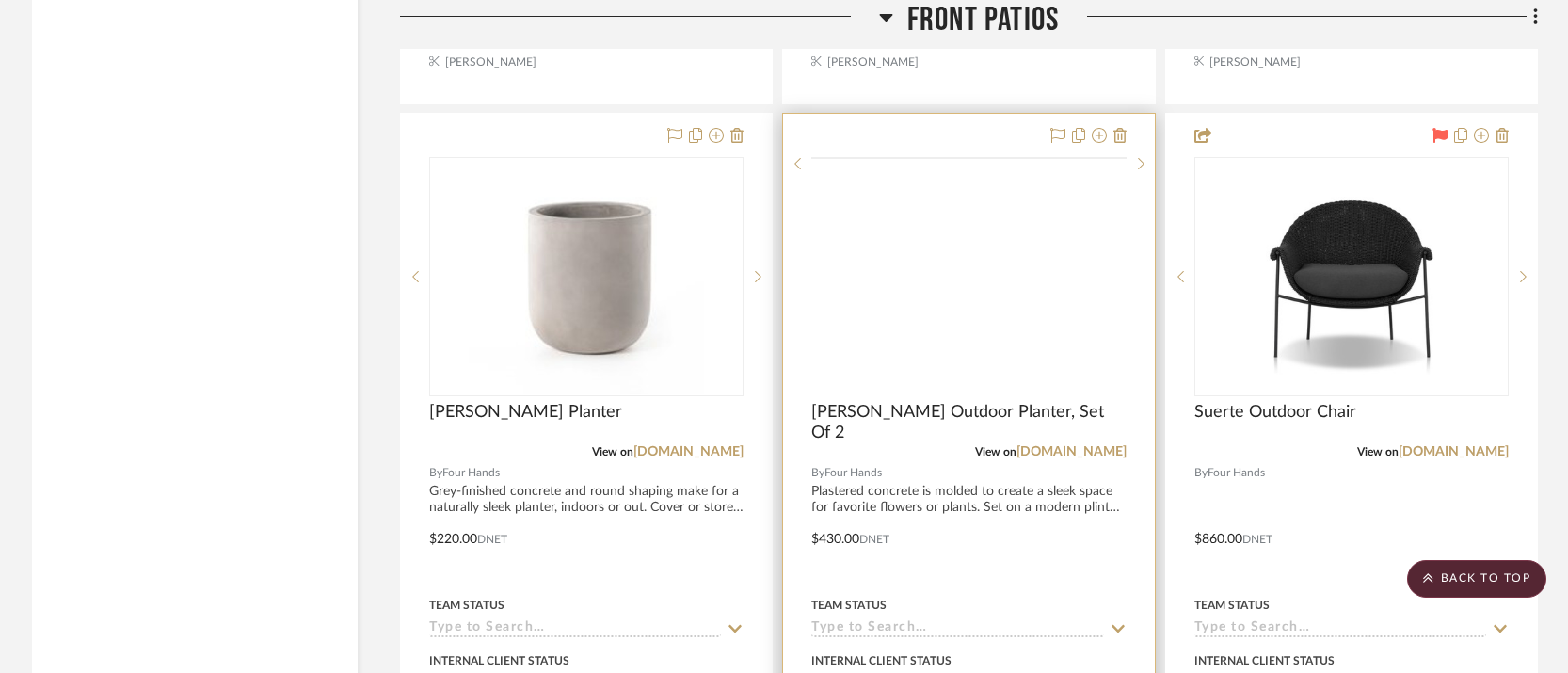
scroll to position [5751, 0]
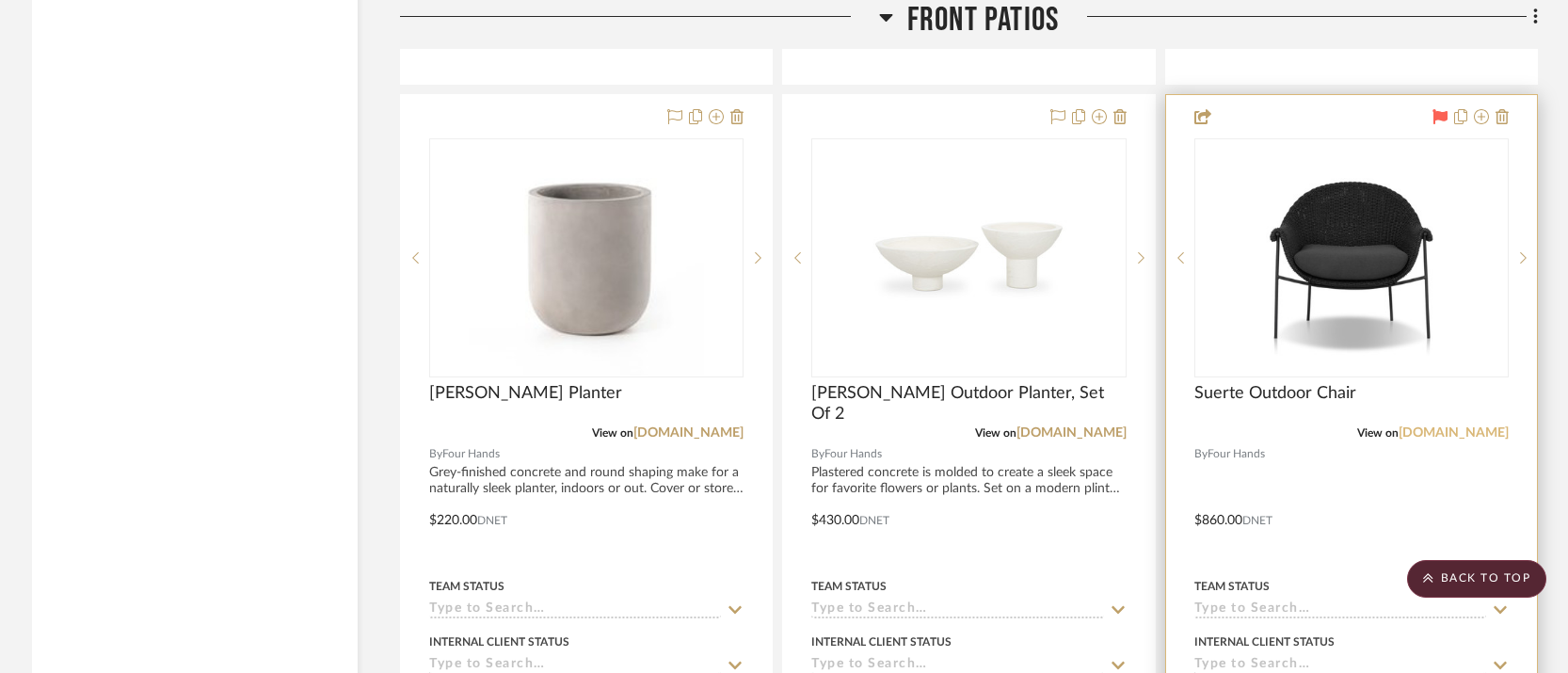
click at [1443, 427] on link "[DOMAIN_NAME]" at bounding box center [1453, 433] width 110 height 13
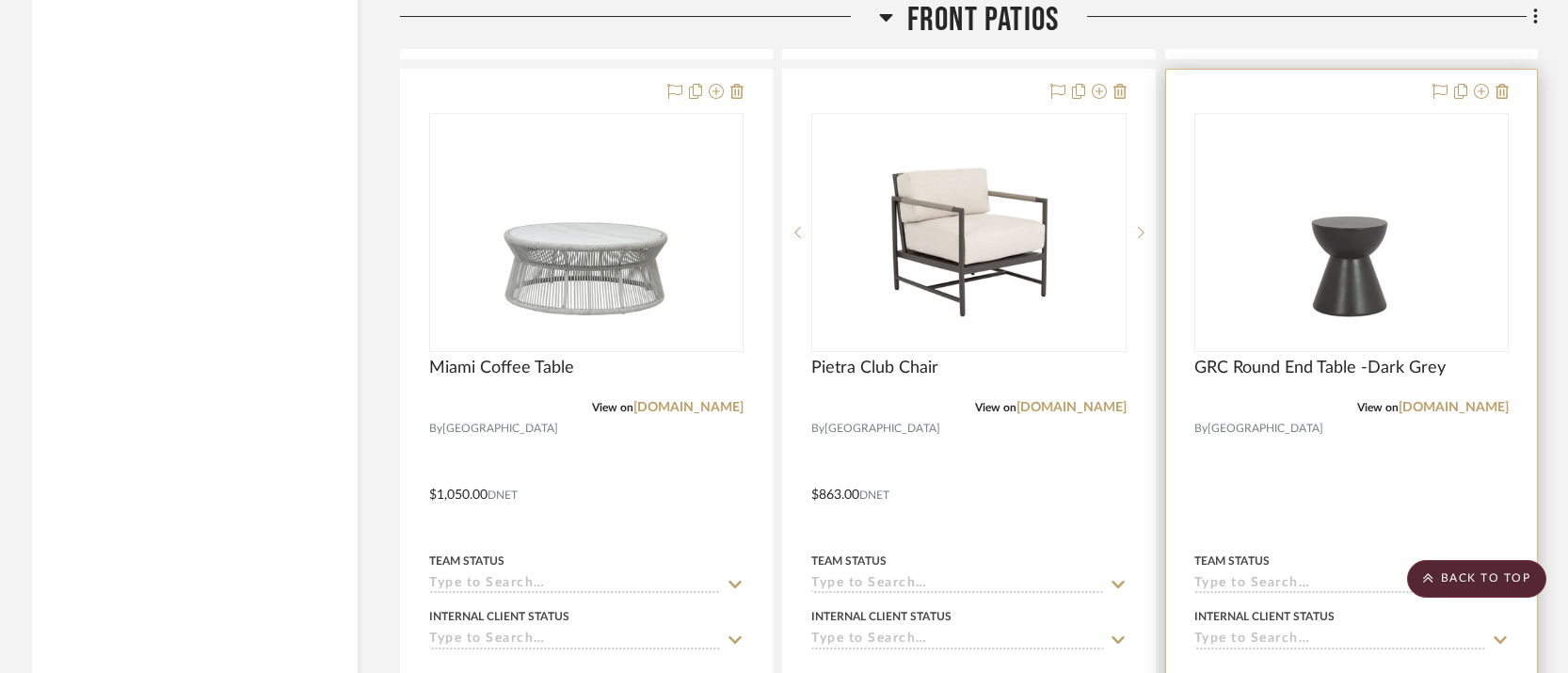
scroll to position [6611, 0]
click at [1439, 402] on link "[DOMAIN_NAME]" at bounding box center [1453, 409] width 110 height 13
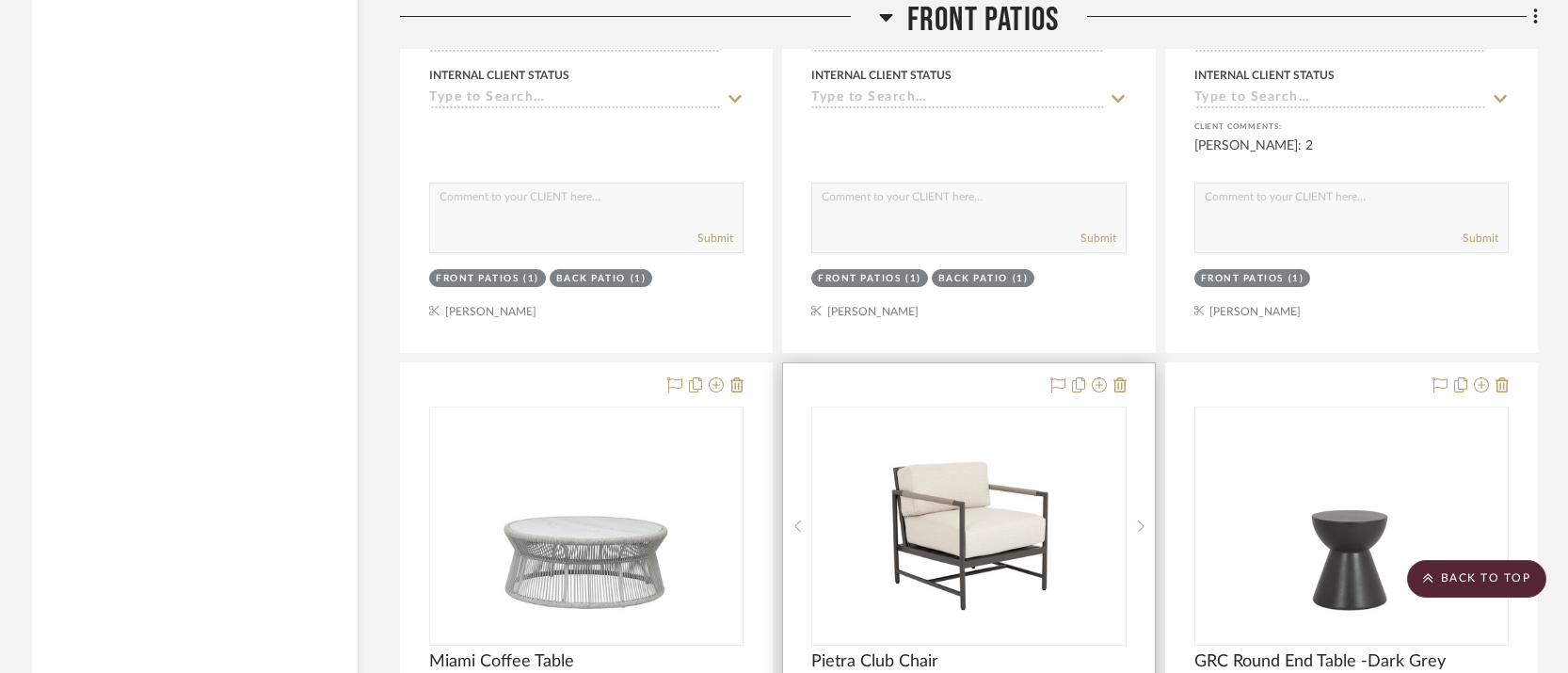
scroll to position [6470, 0]
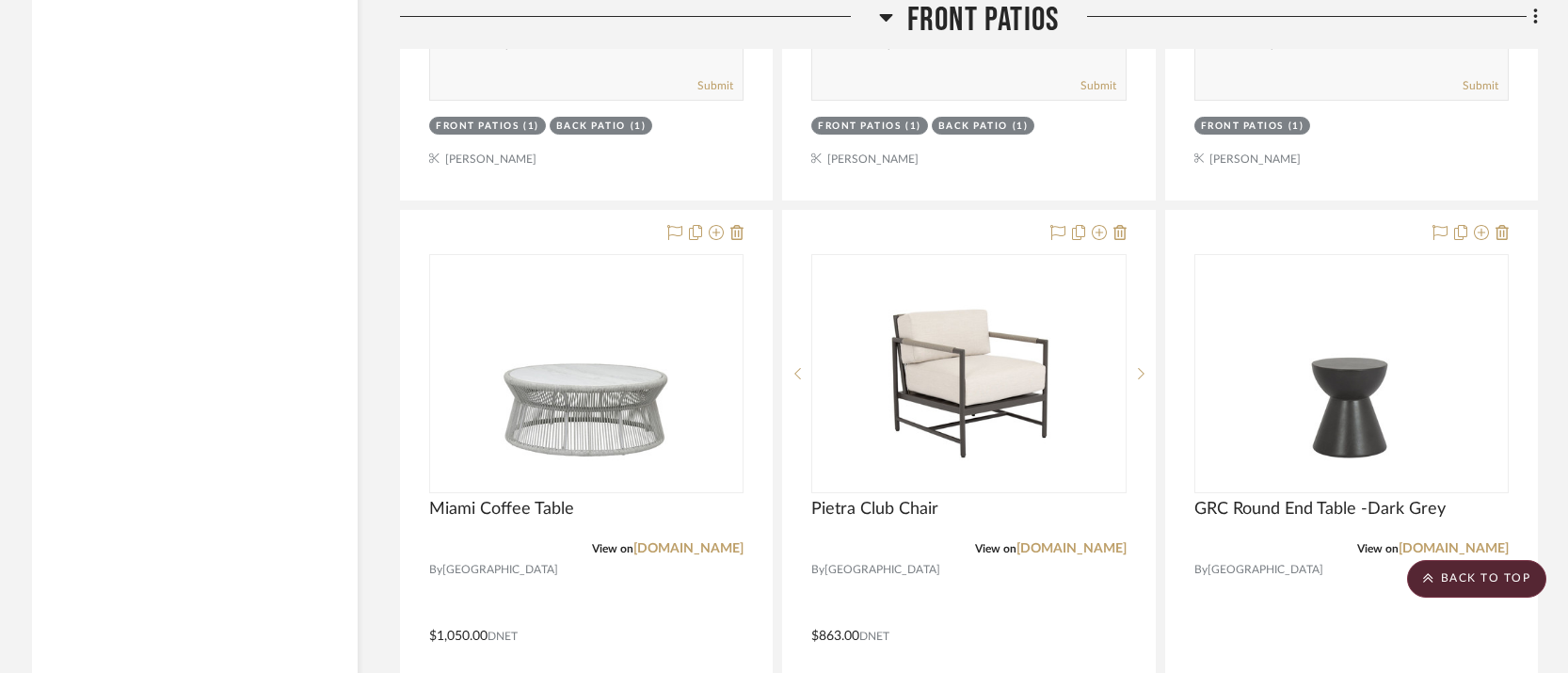
click at [889, 21] on icon at bounding box center [886, 17] width 14 height 23
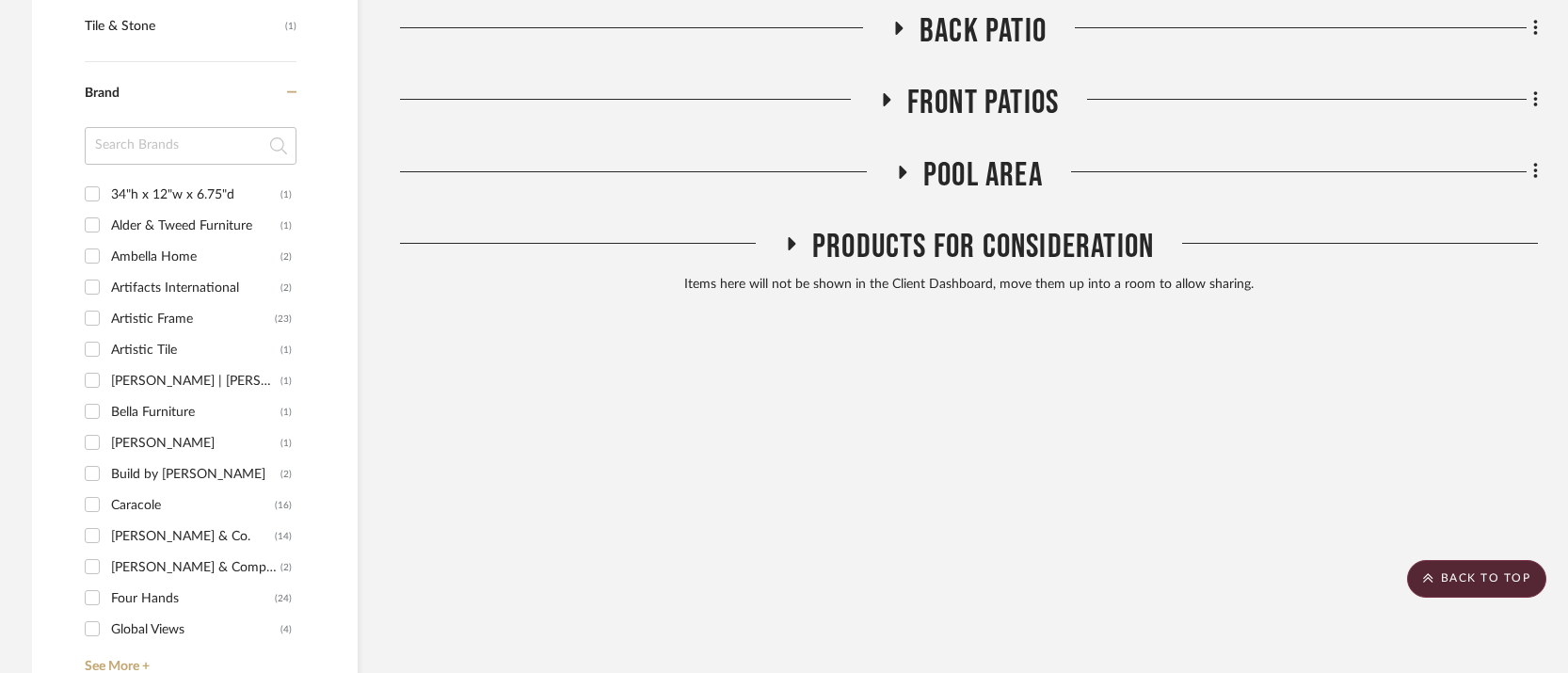
scroll to position [1509, 0]
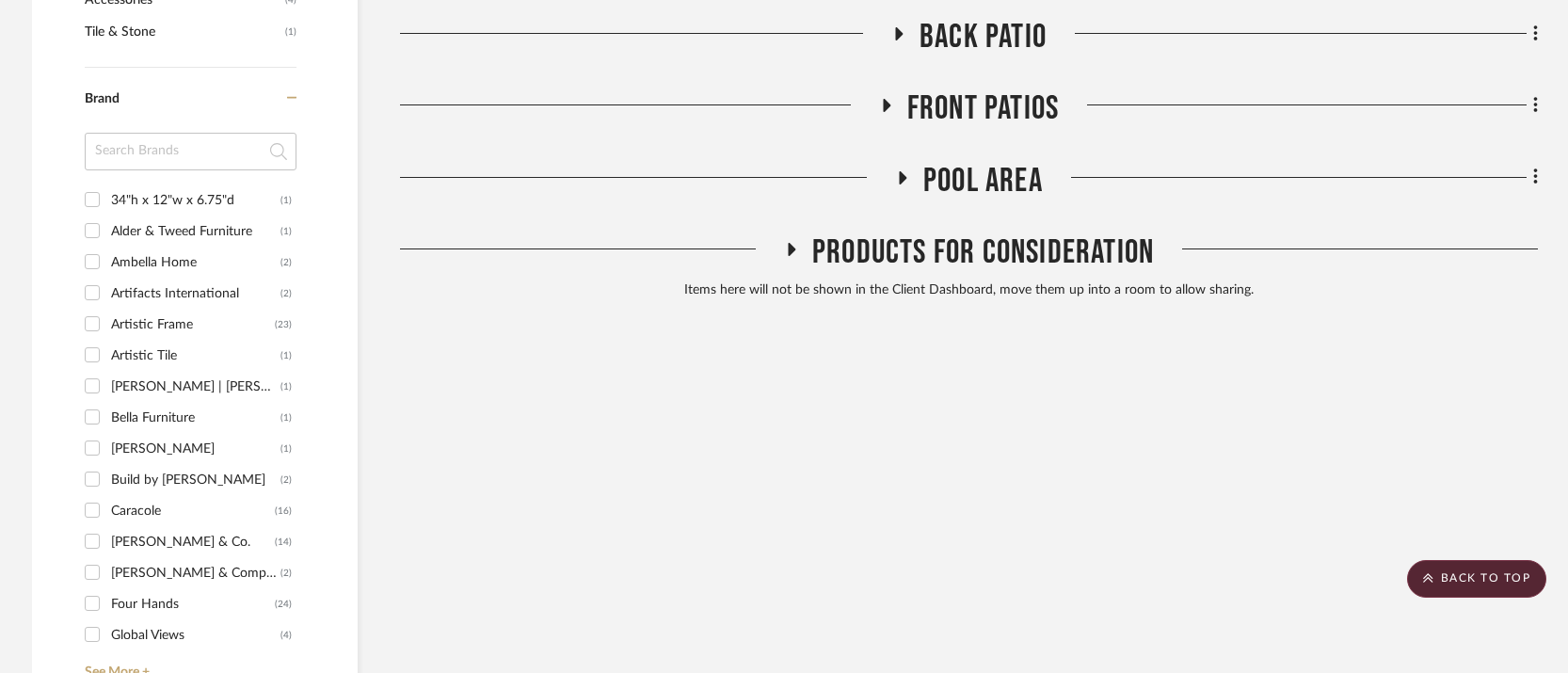
click at [903, 171] on icon at bounding box center [903, 177] width 23 height 14
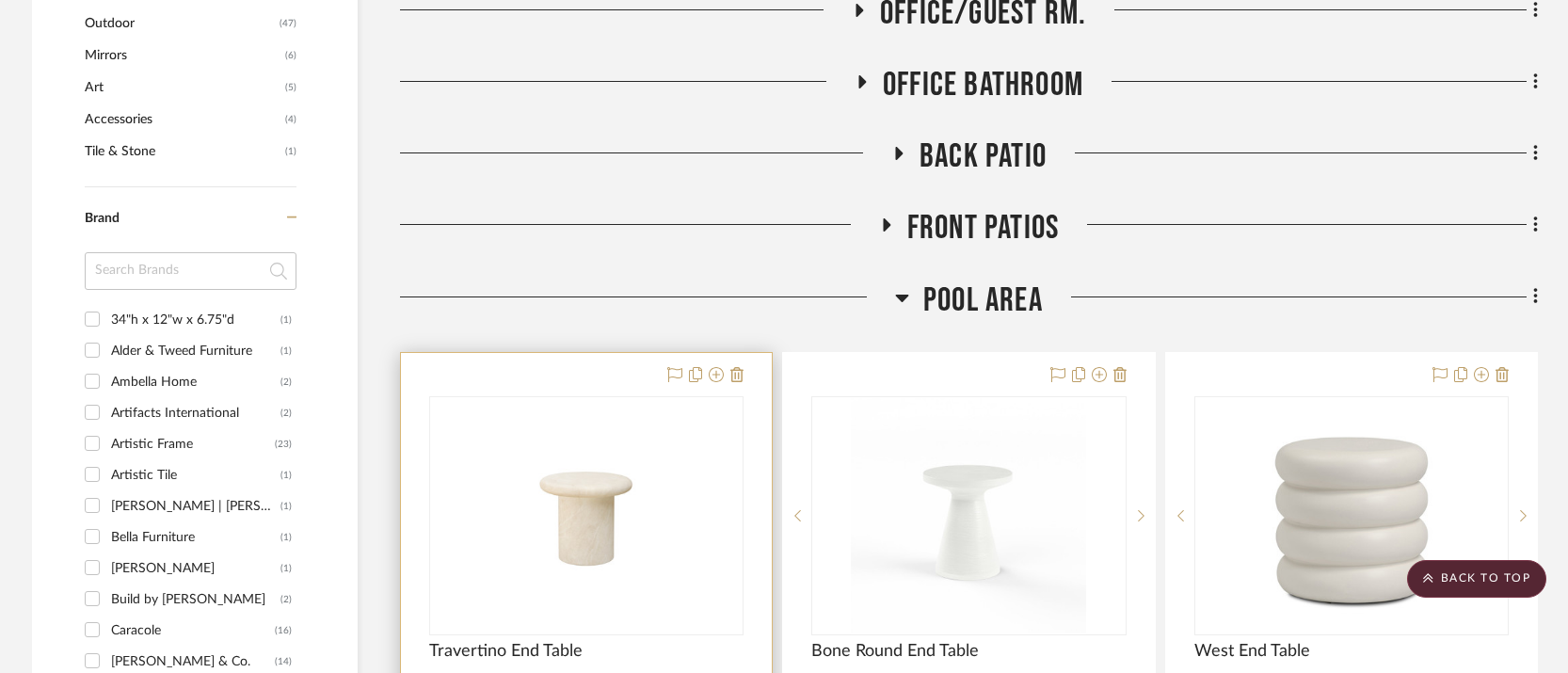
scroll to position [1393, 0]
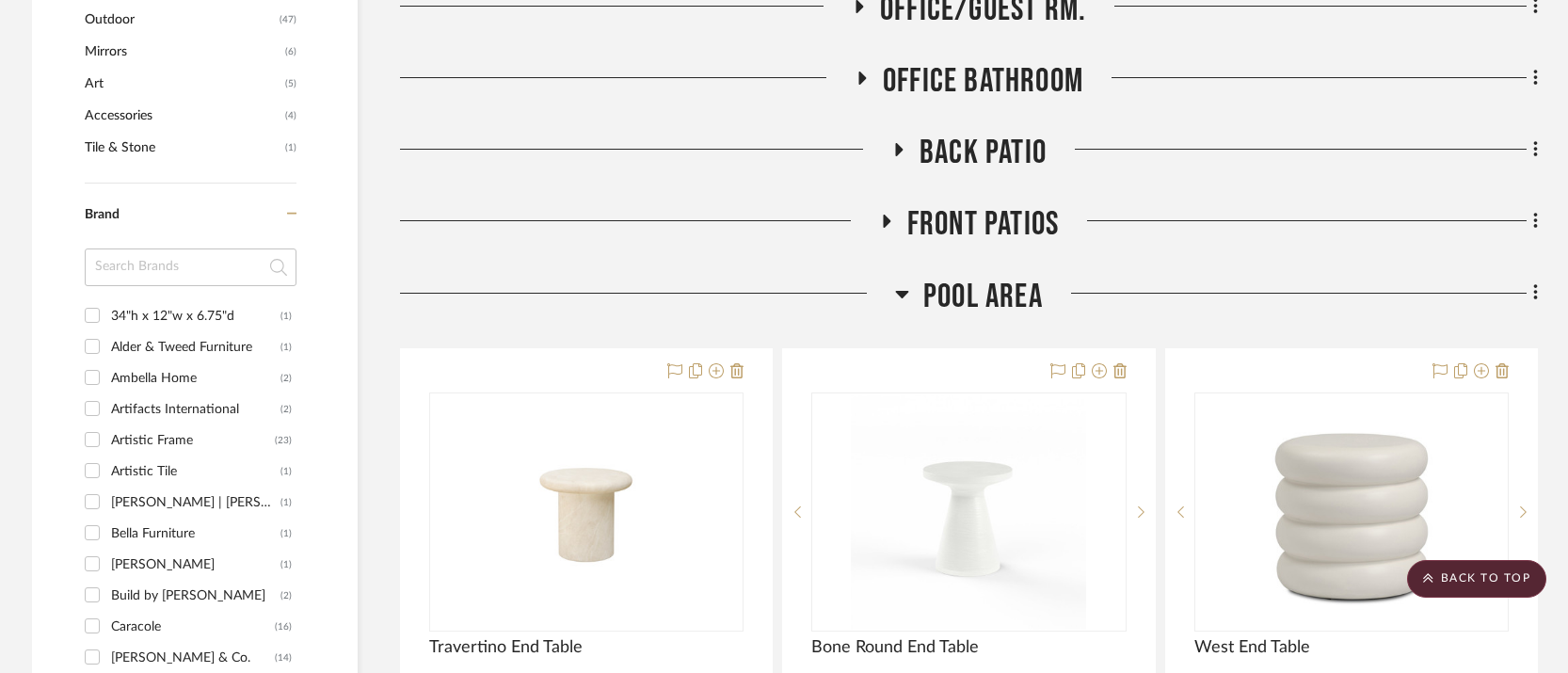
click at [896, 143] on icon at bounding box center [900, 150] width 8 height 13
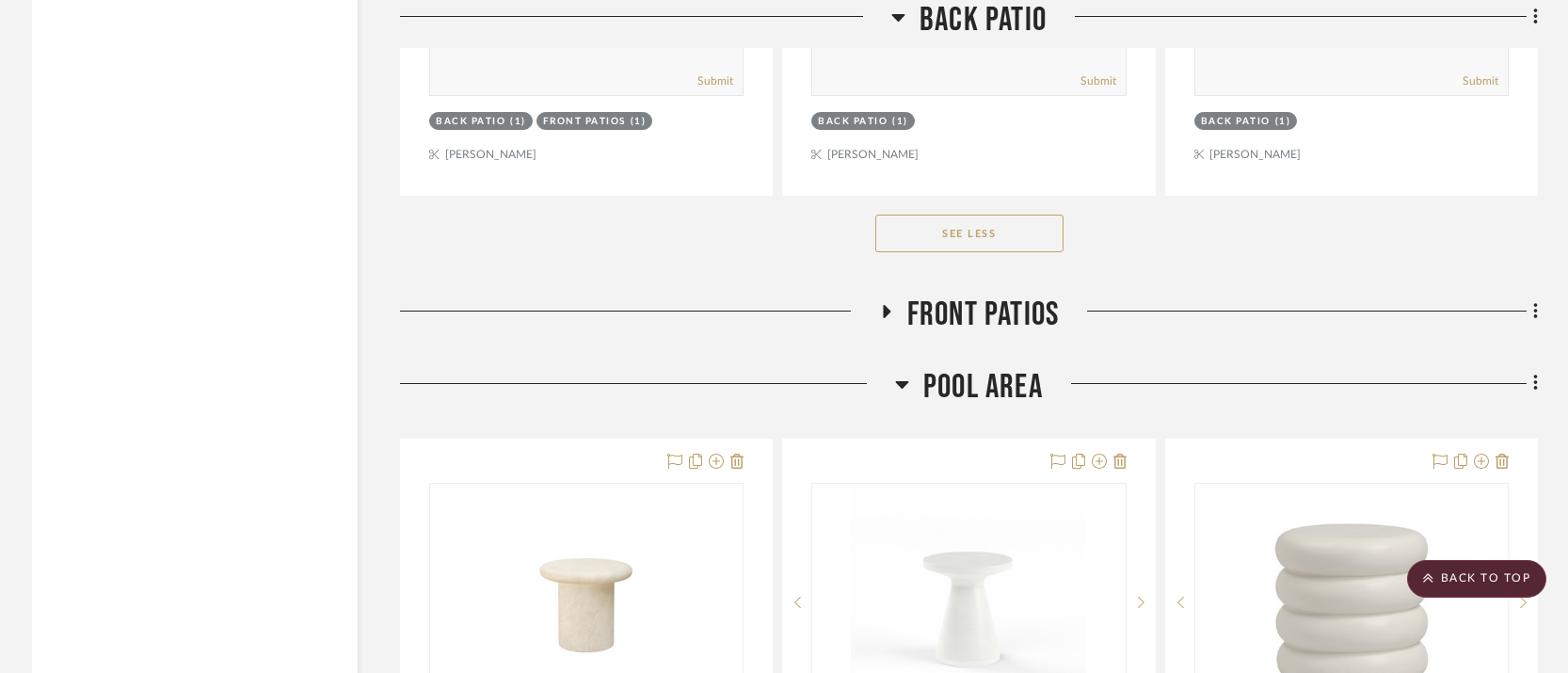
scroll to position [13088, 0]
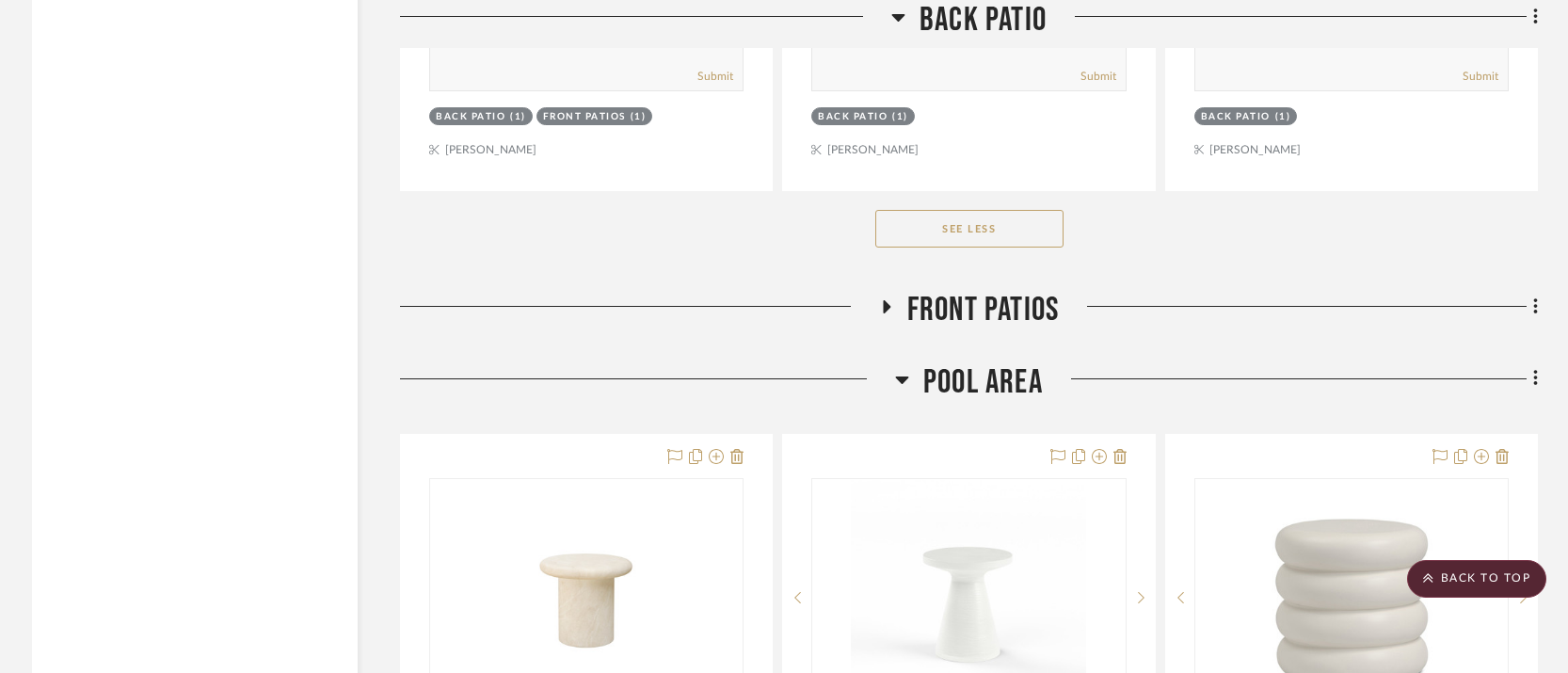
click at [880, 300] on icon at bounding box center [886, 307] width 23 height 14
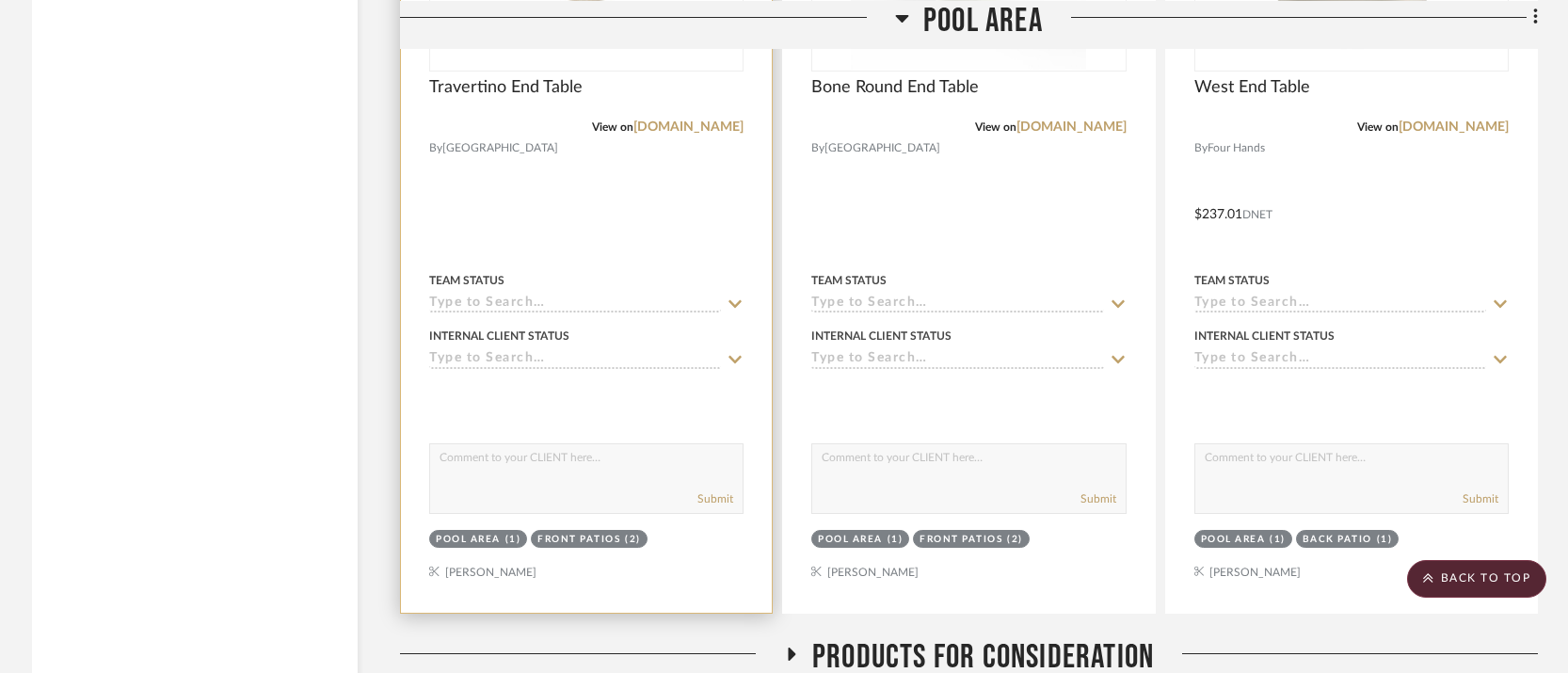
scroll to position [19786, 0]
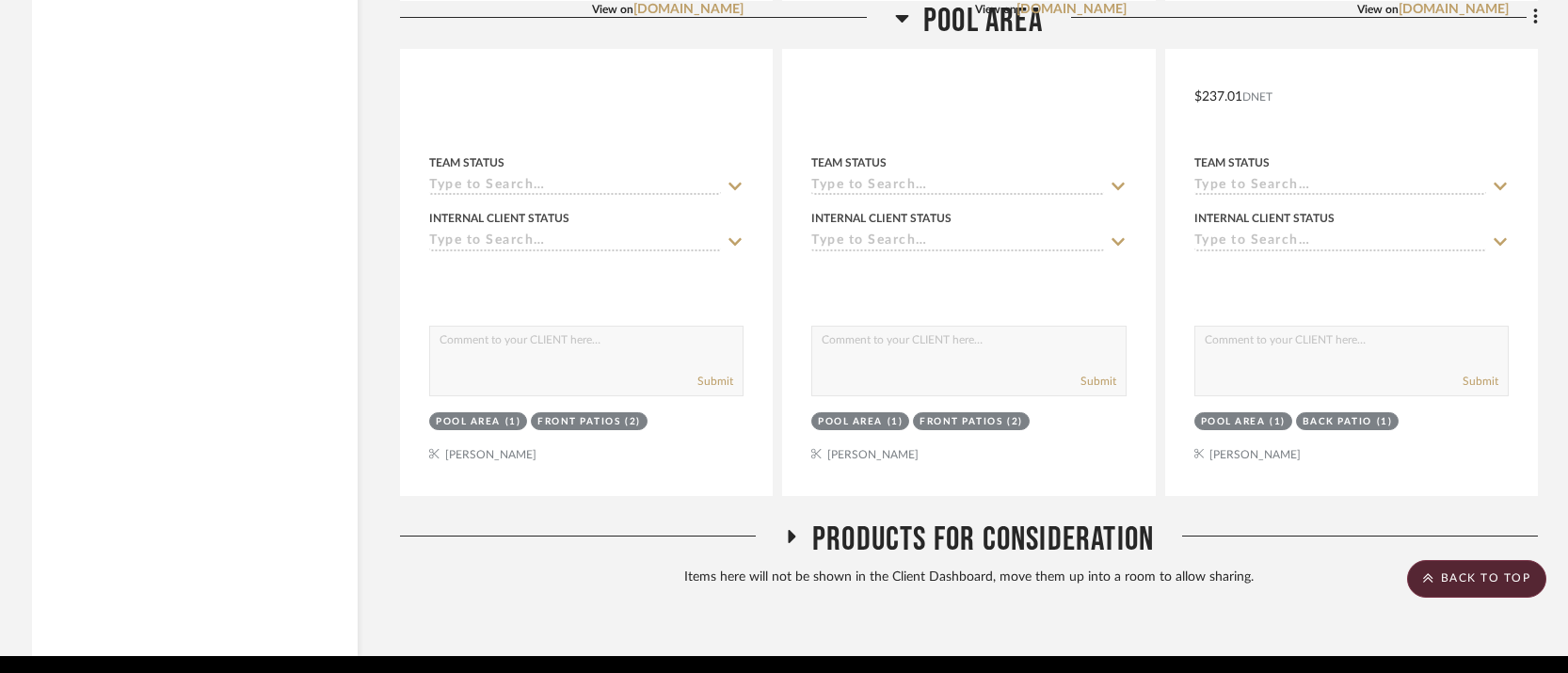
click at [790, 530] on icon at bounding box center [791, 536] width 23 height 14
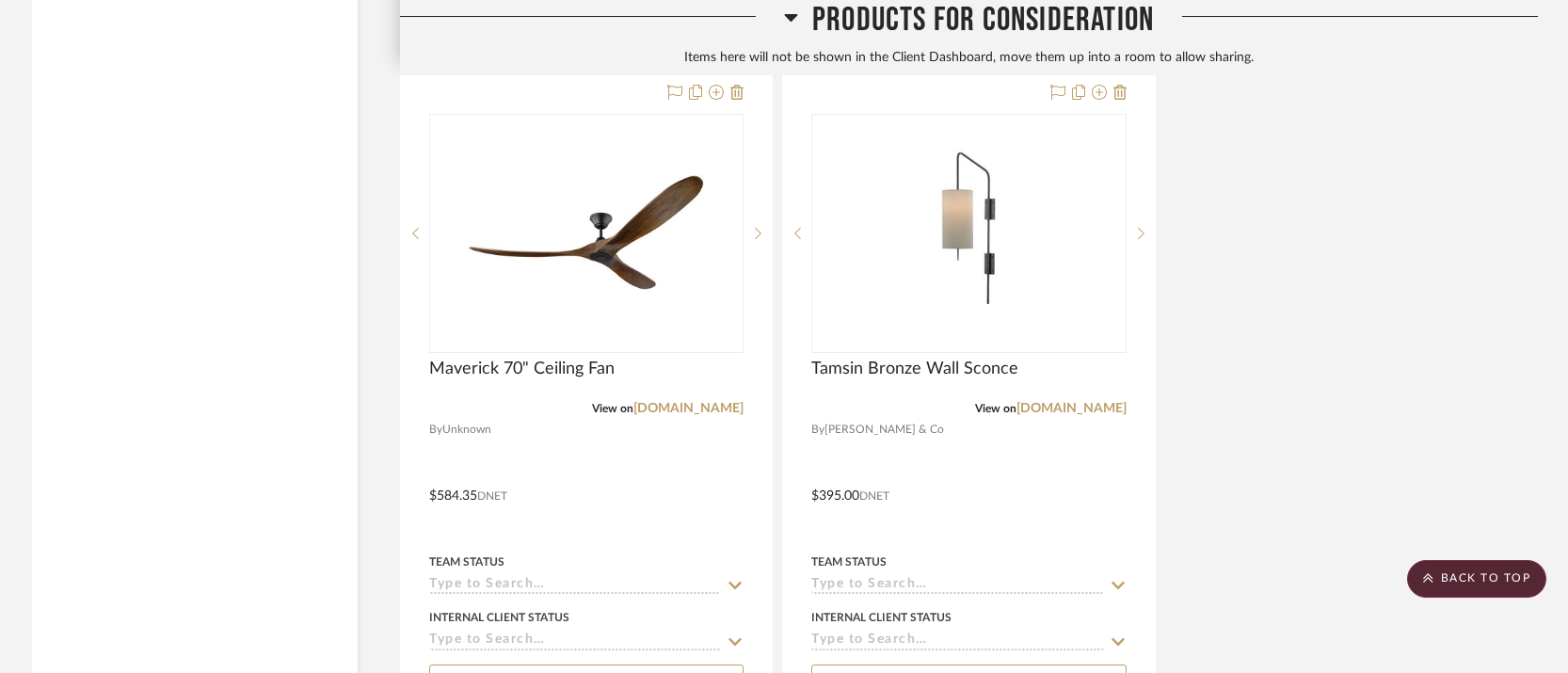
scroll to position [21959, 0]
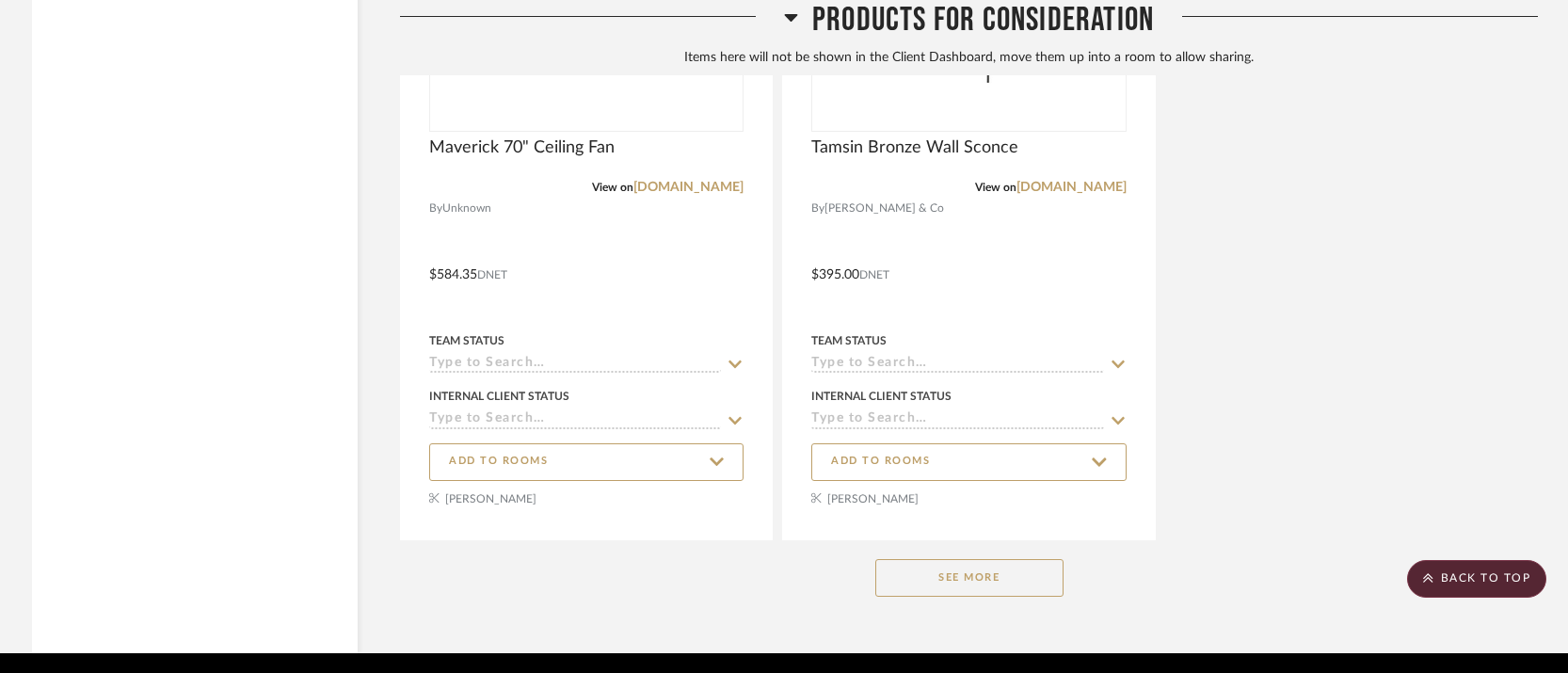
click at [792, 17] on icon at bounding box center [791, 18] width 13 height 8
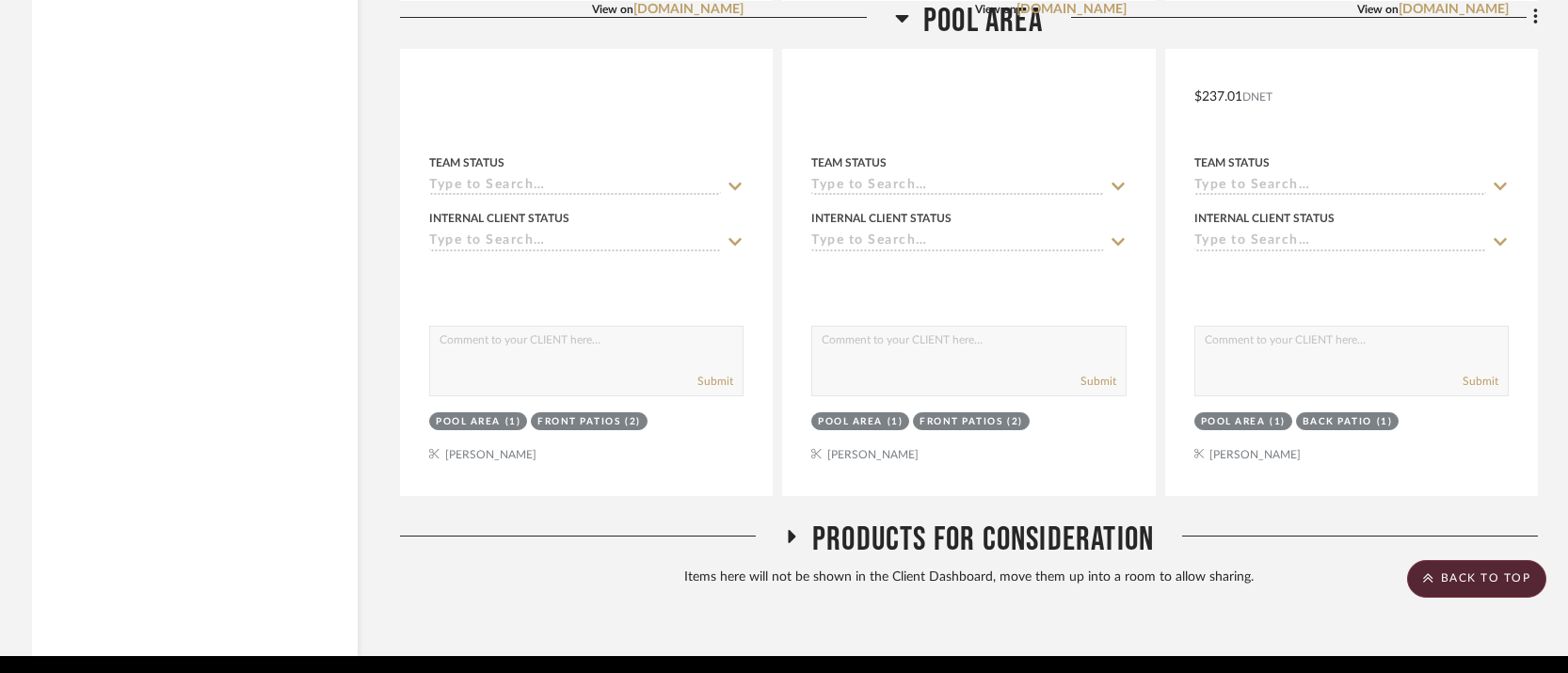
click at [895, 17] on icon at bounding box center [902, 17] width 14 height 23
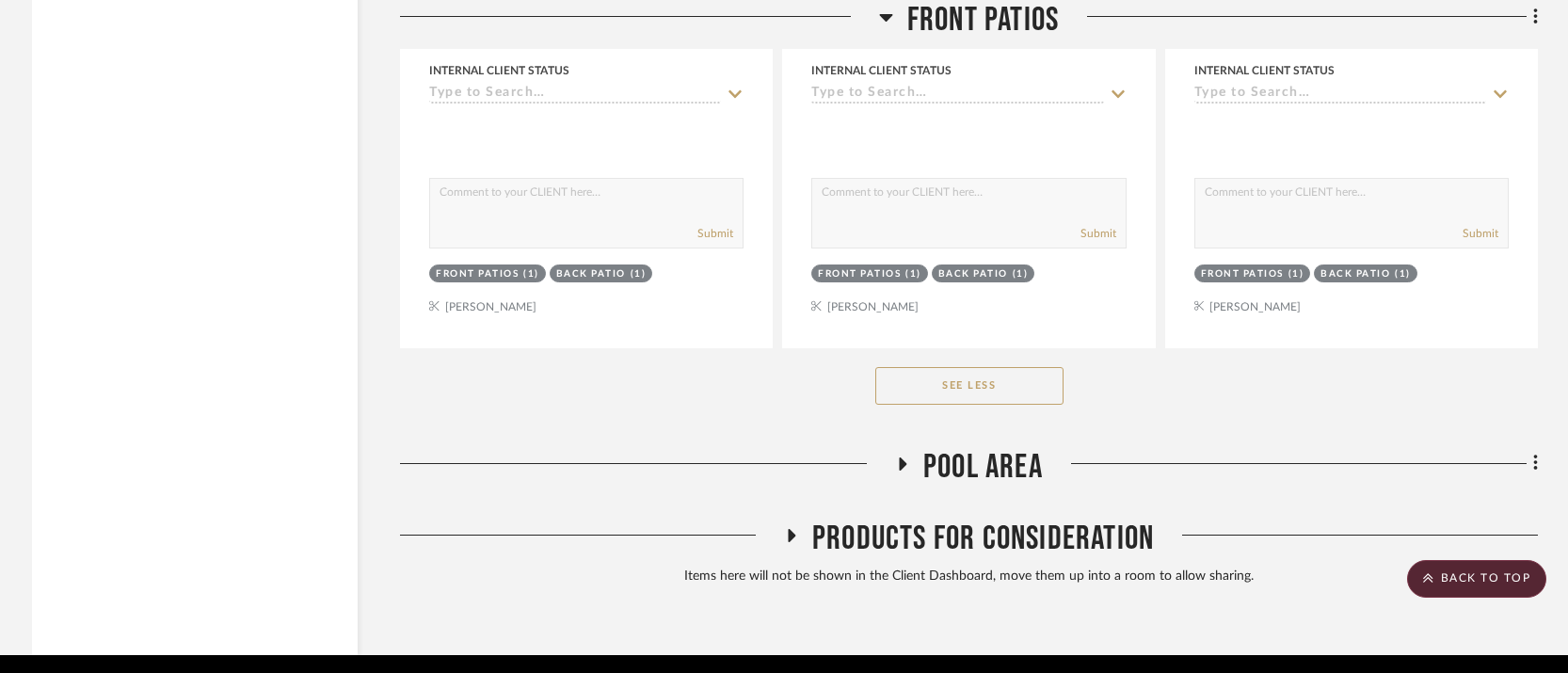
click at [889, 17] on icon at bounding box center [886, 18] width 13 height 8
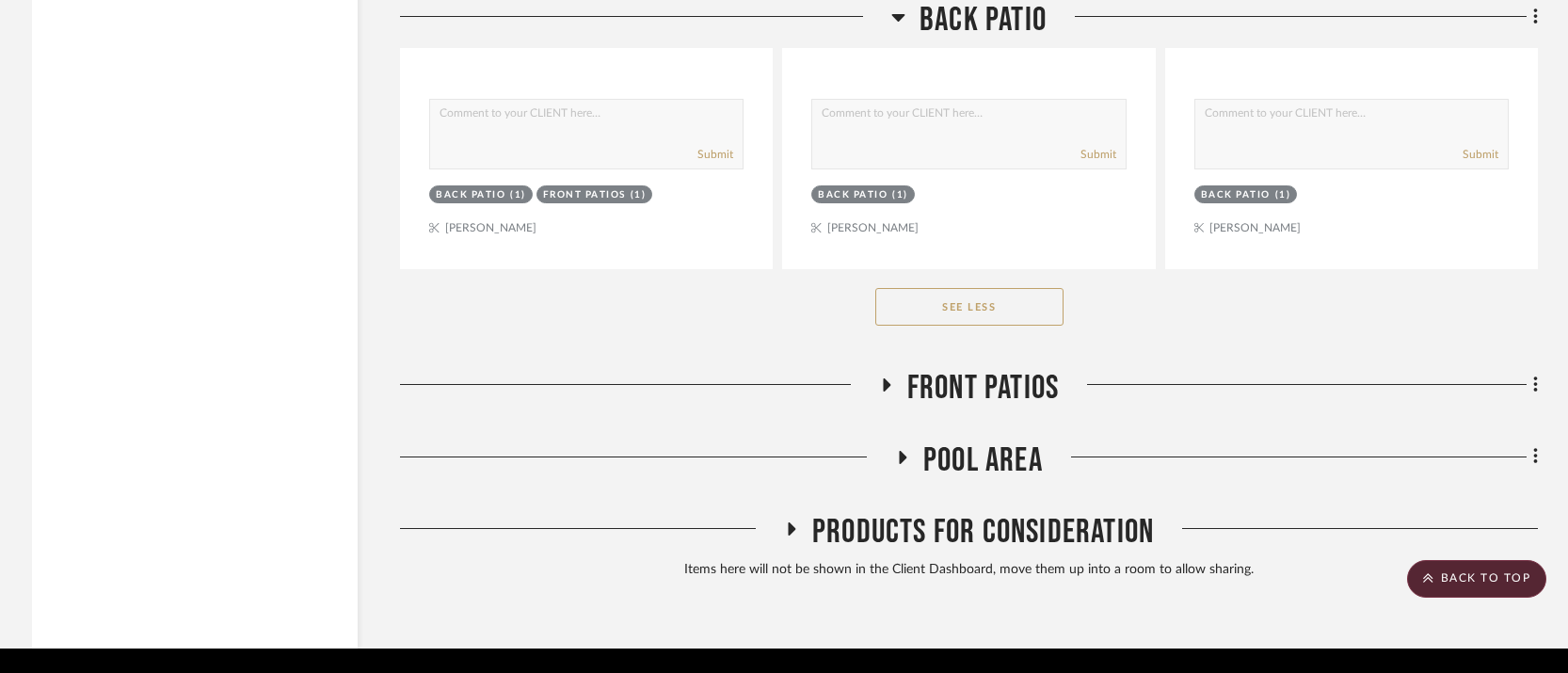
click at [898, 16] on icon at bounding box center [899, 18] width 13 height 8
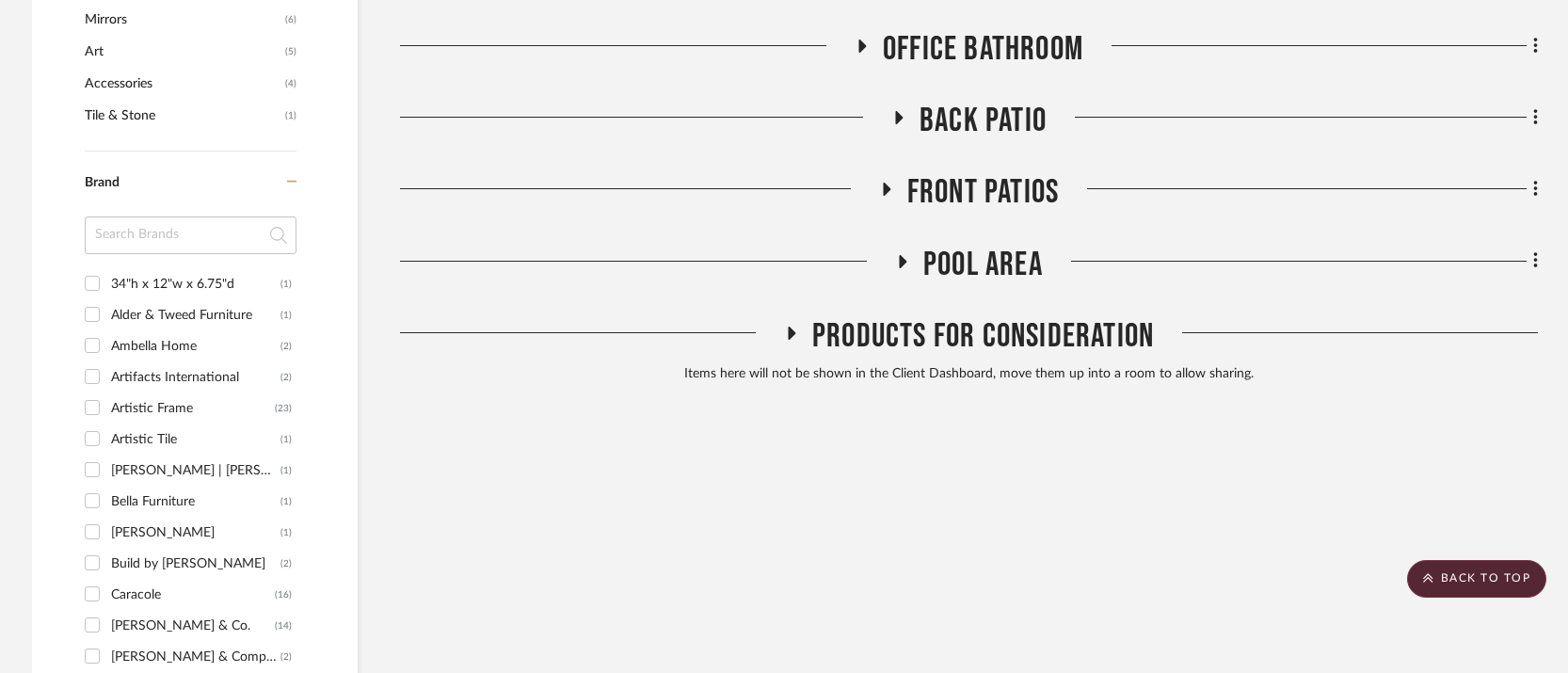
scroll to position [1351, 0]
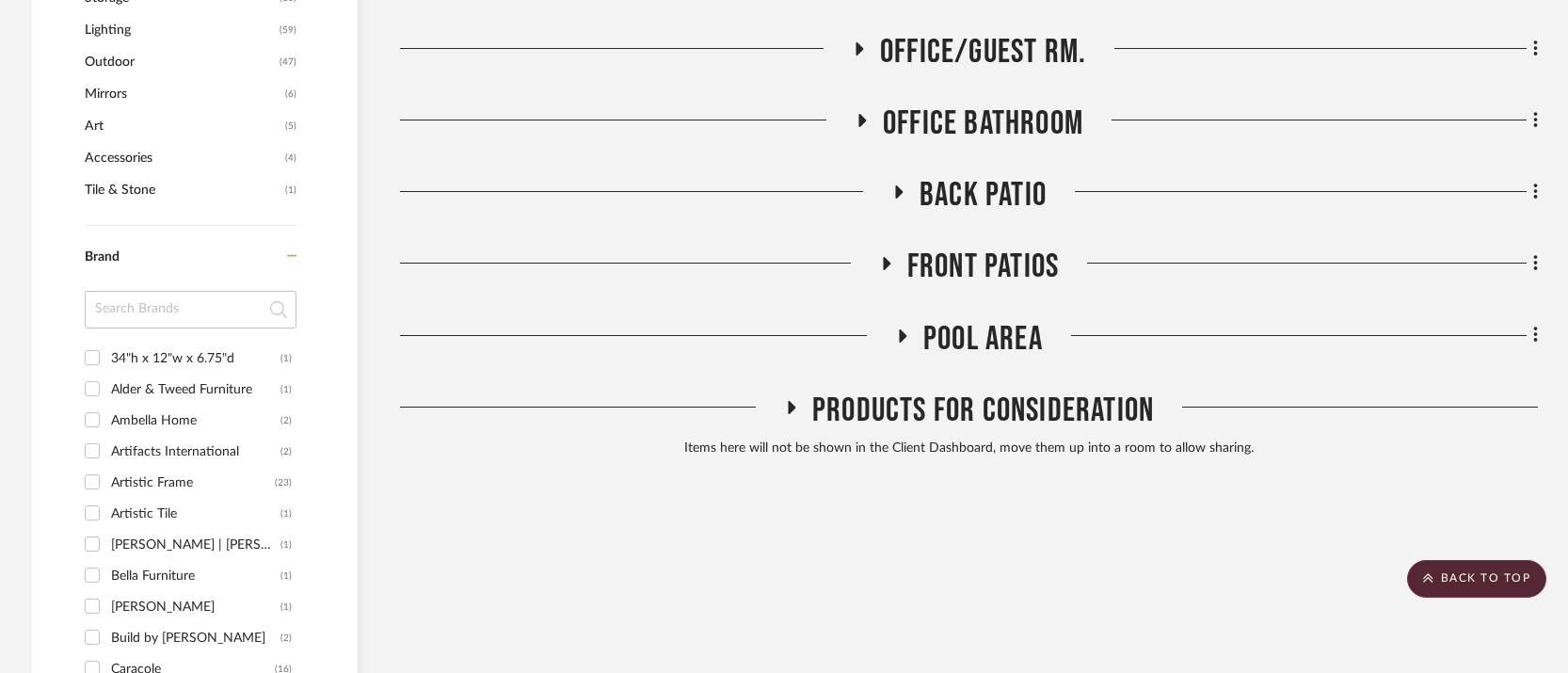
click at [884, 257] on icon at bounding box center [887, 263] width 8 height 13
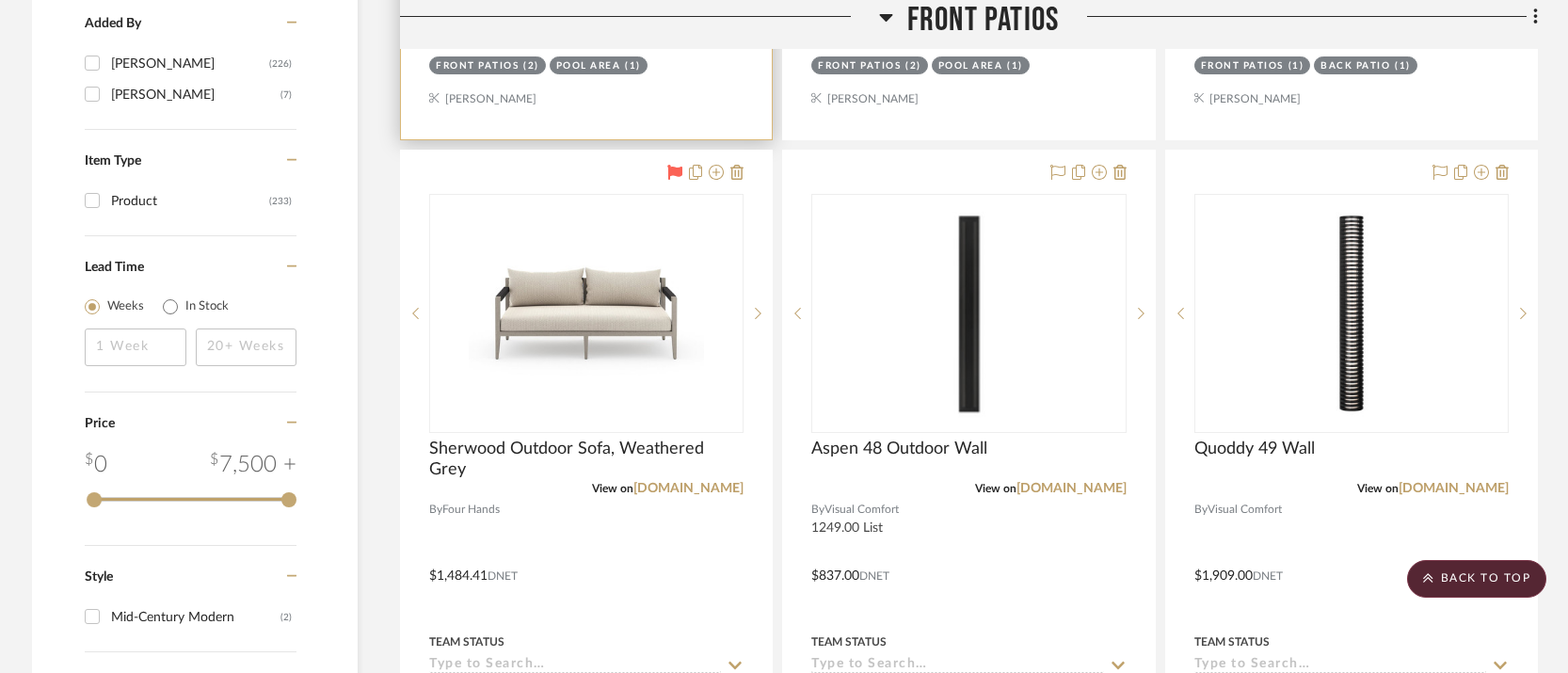
scroll to position [2354, 0]
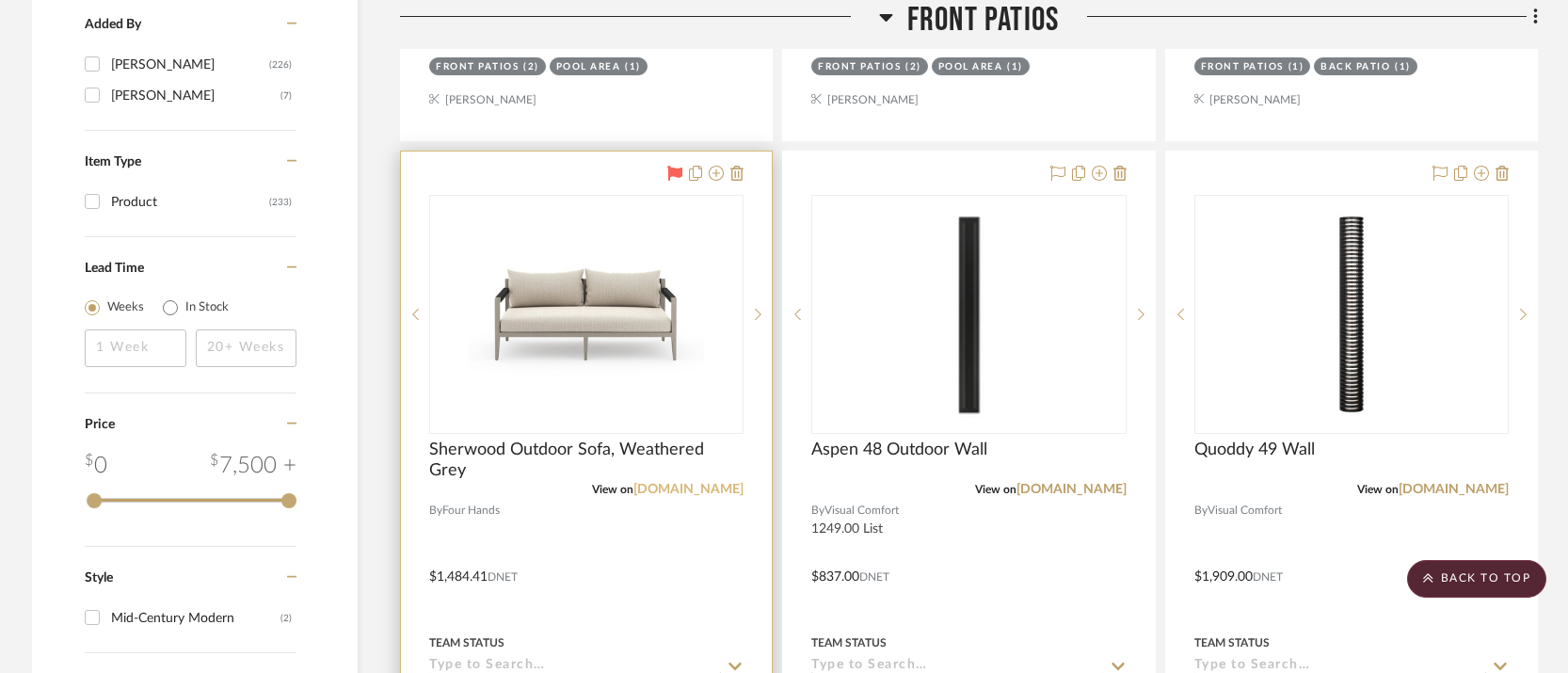
click at [689, 483] on link "[DOMAIN_NAME]" at bounding box center [688, 490] width 110 height 13
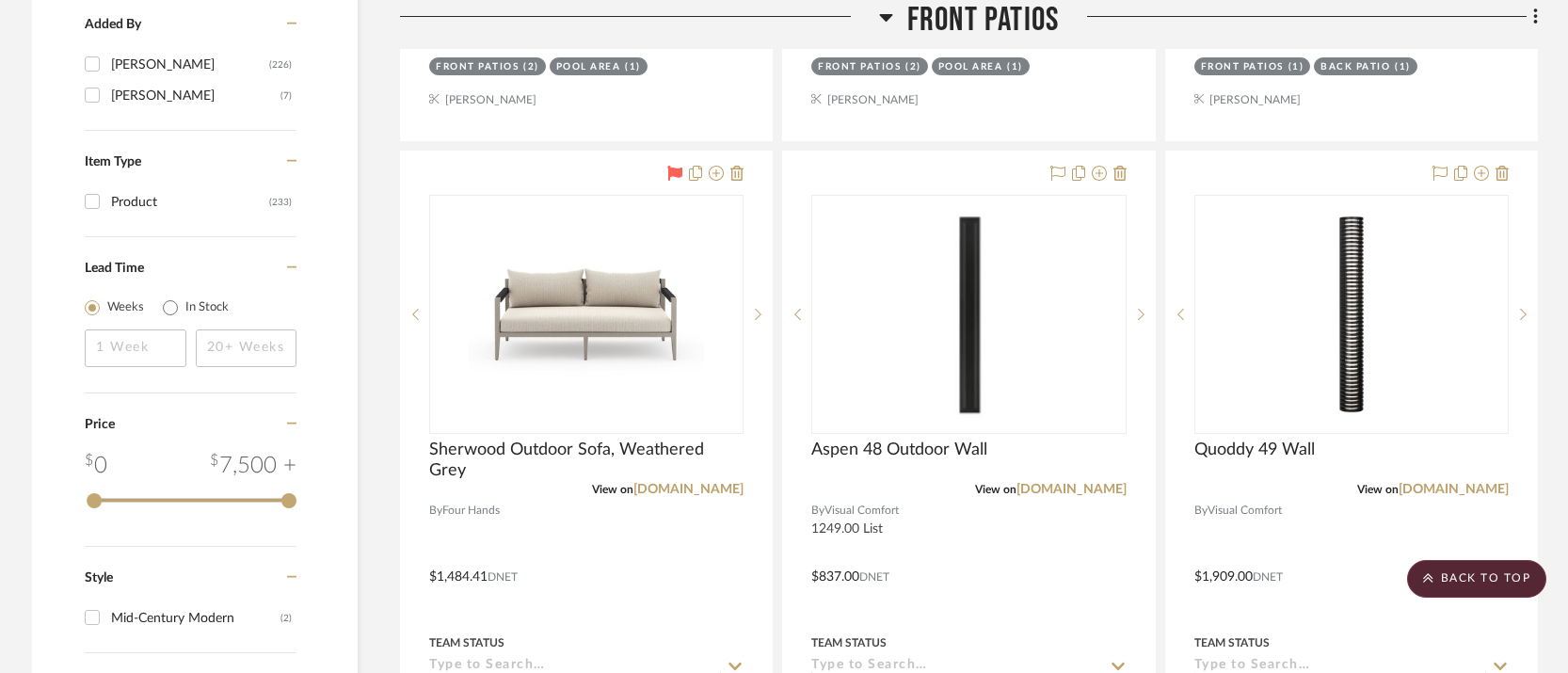
click at [887, 16] on icon at bounding box center [886, 18] width 13 height 8
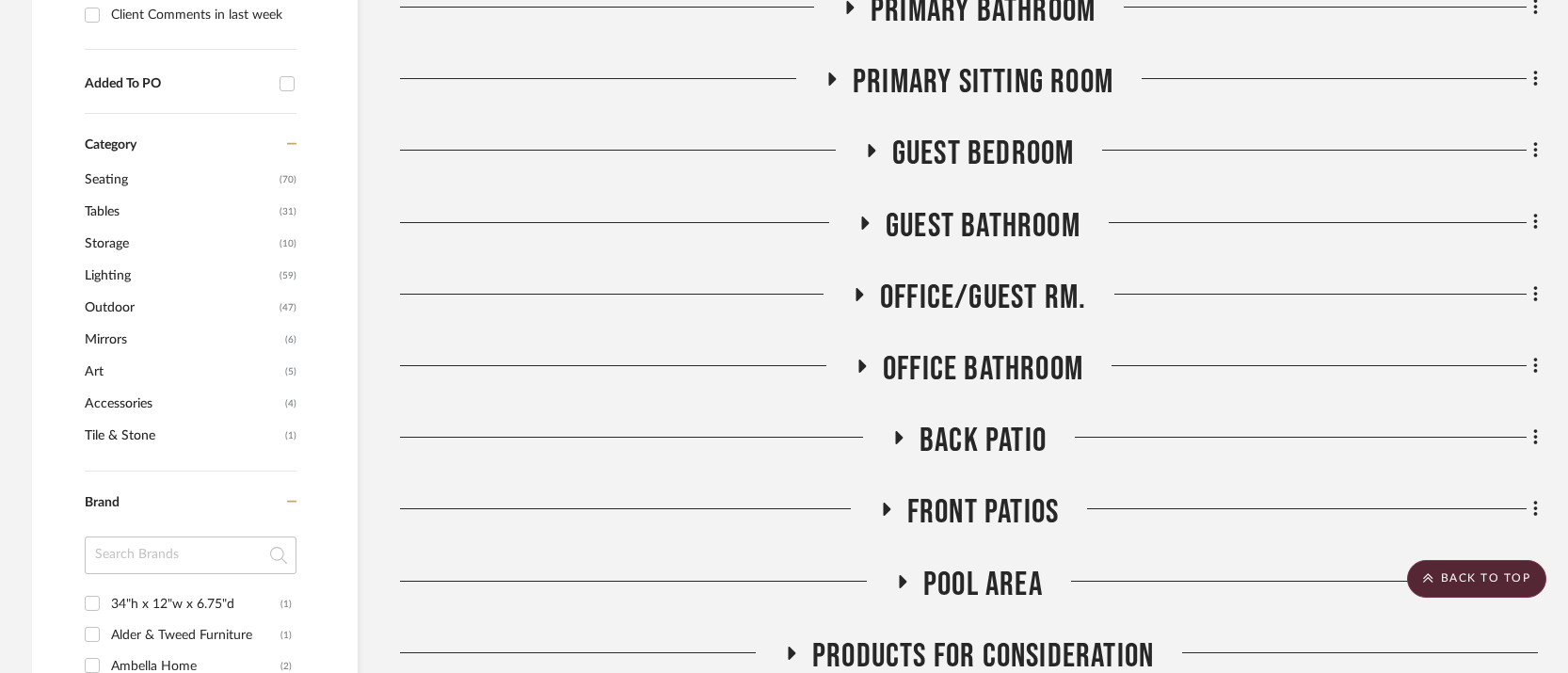
scroll to position [1154, 0]
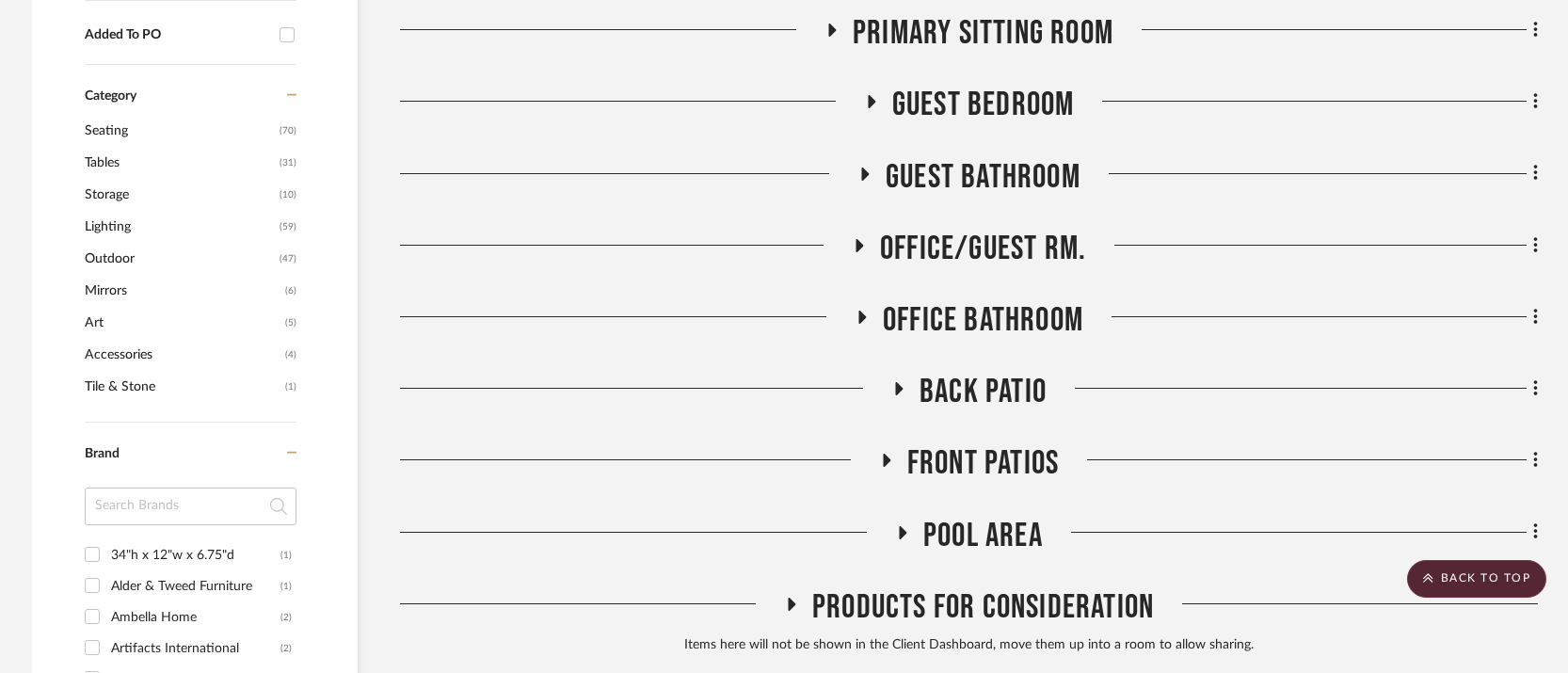
click at [897, 382] on icon at bounding box center [900, 389] width 8 height 13
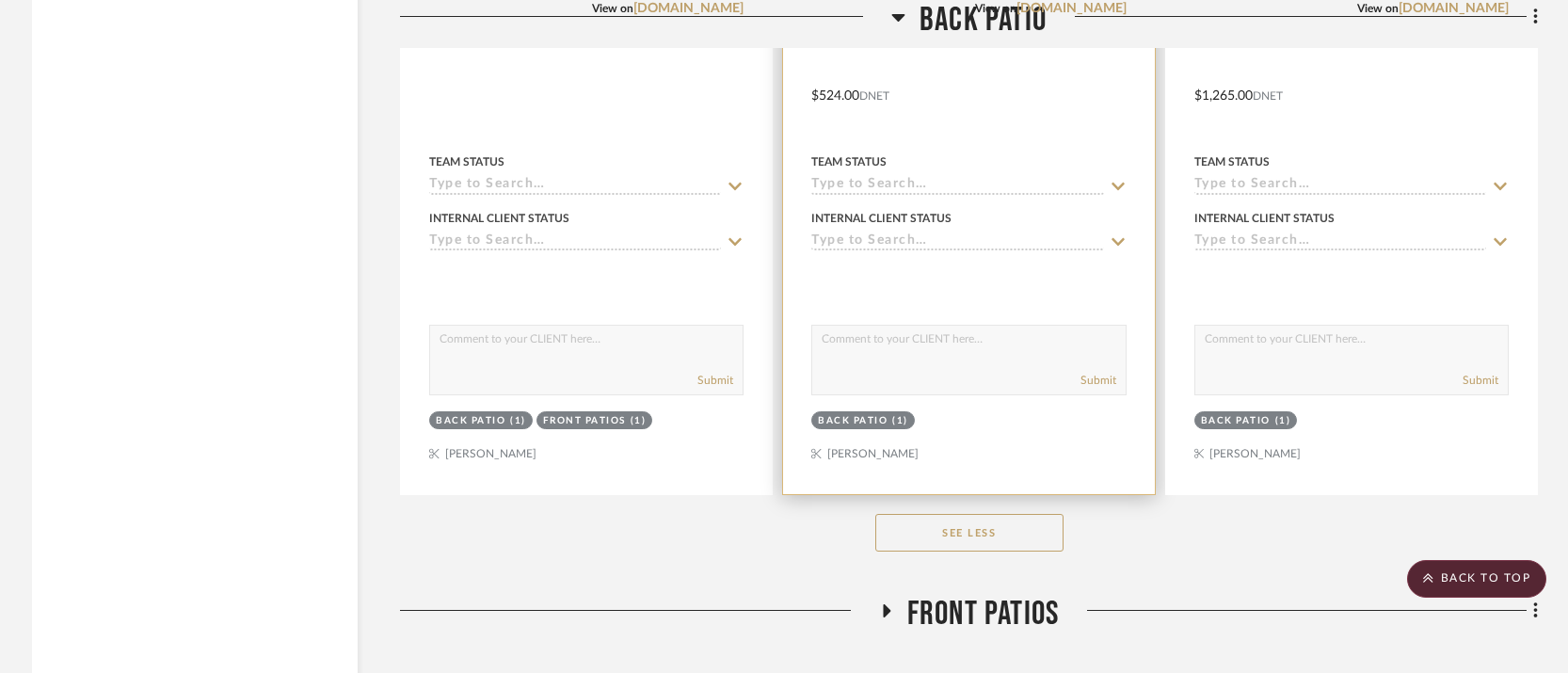
scroll to position [13010, 0]
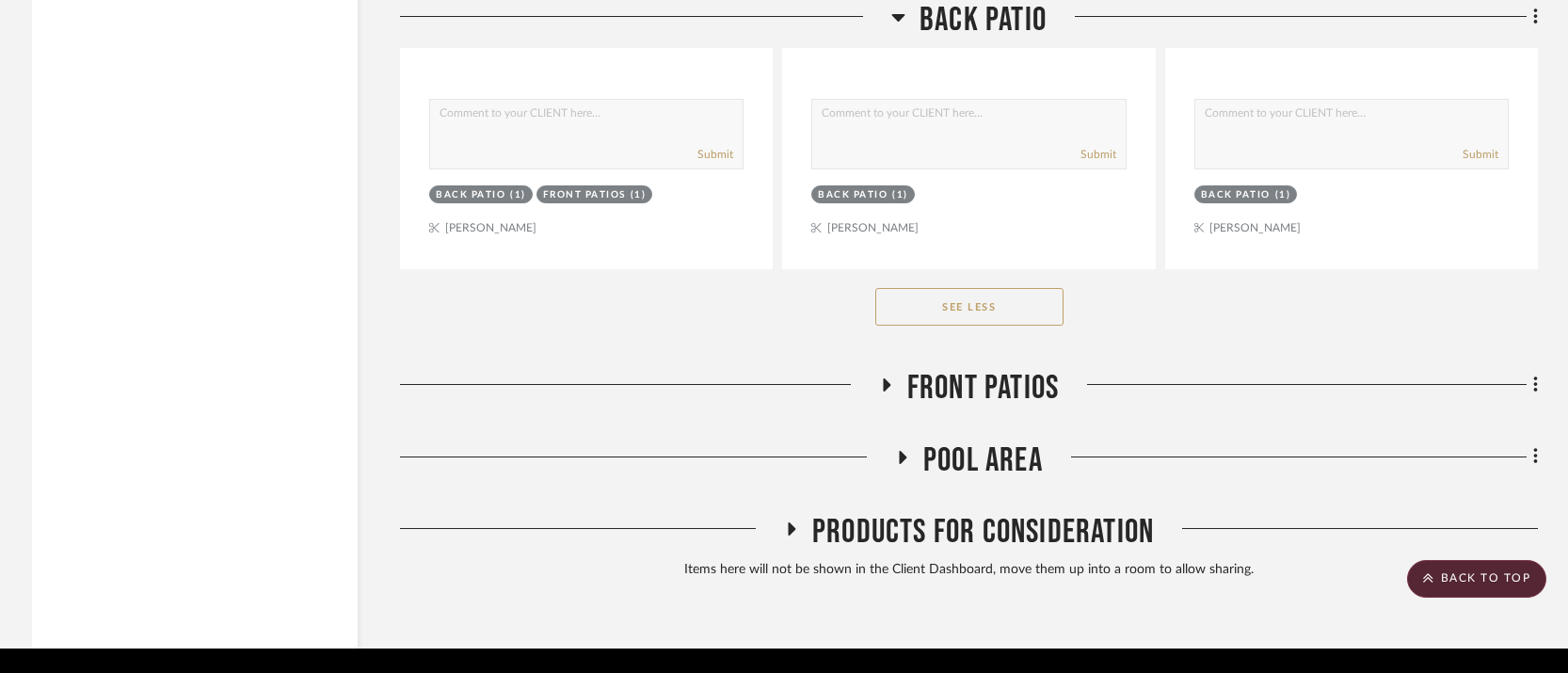
click at [888, 379] on icon at bounding box center [887, 385] width 8 height 13
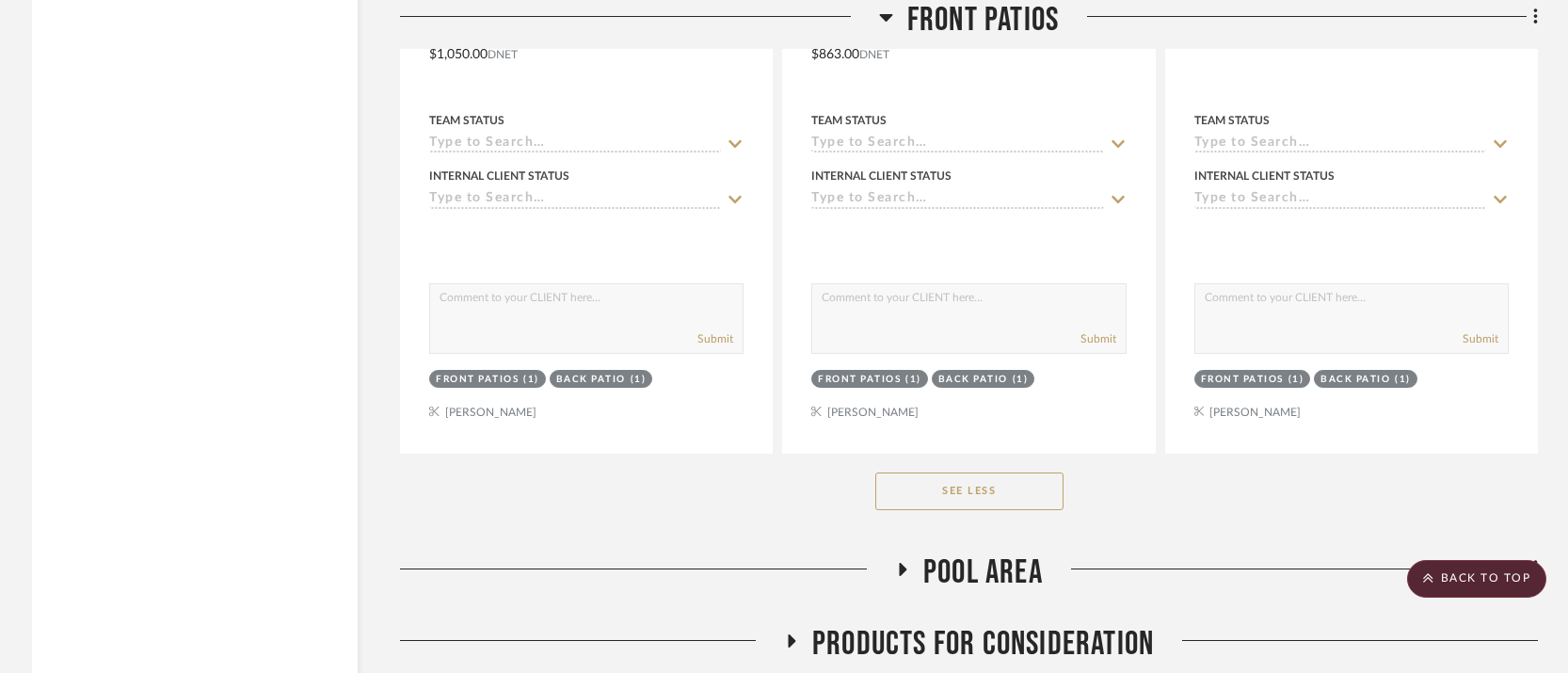
scroll to position [18937, 0]
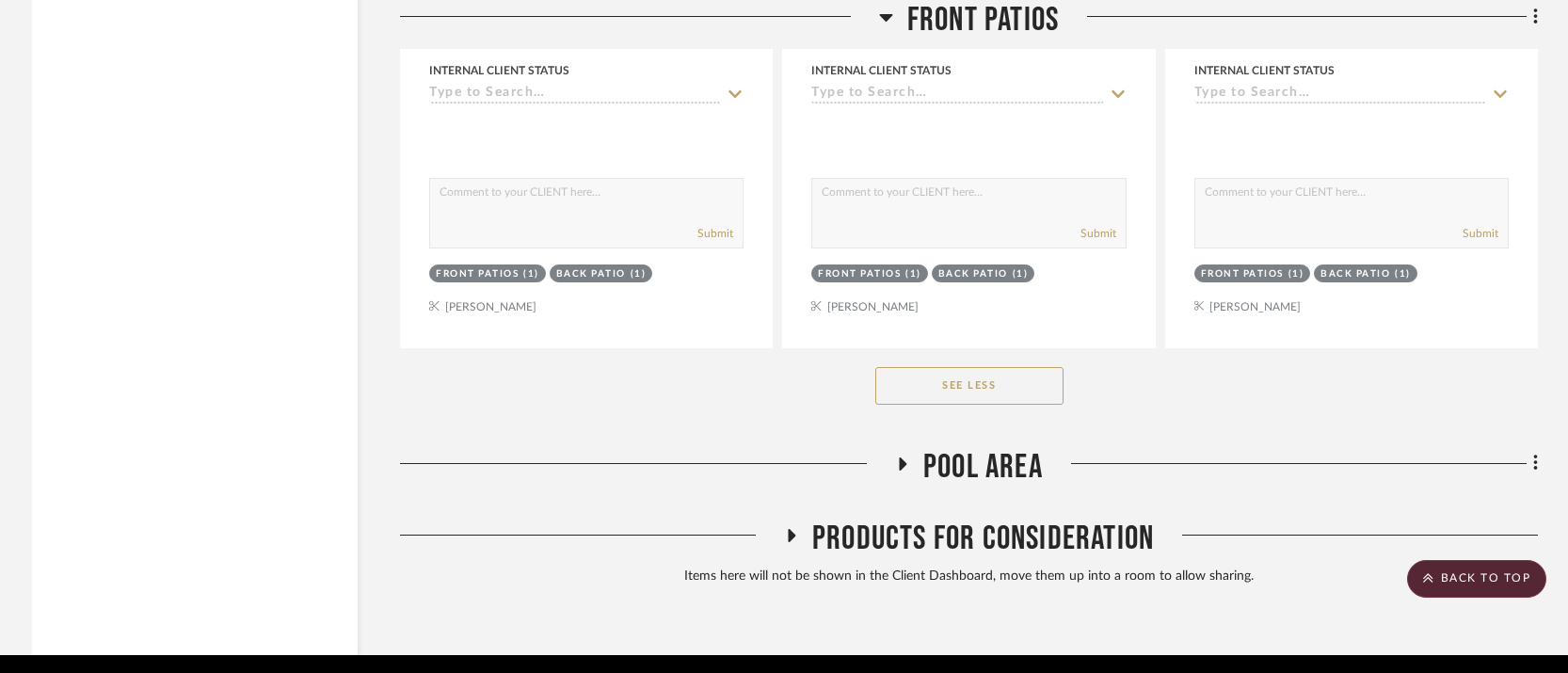
click at [898, 457] on icon at bounding box center [903, 463] width 23 height 14
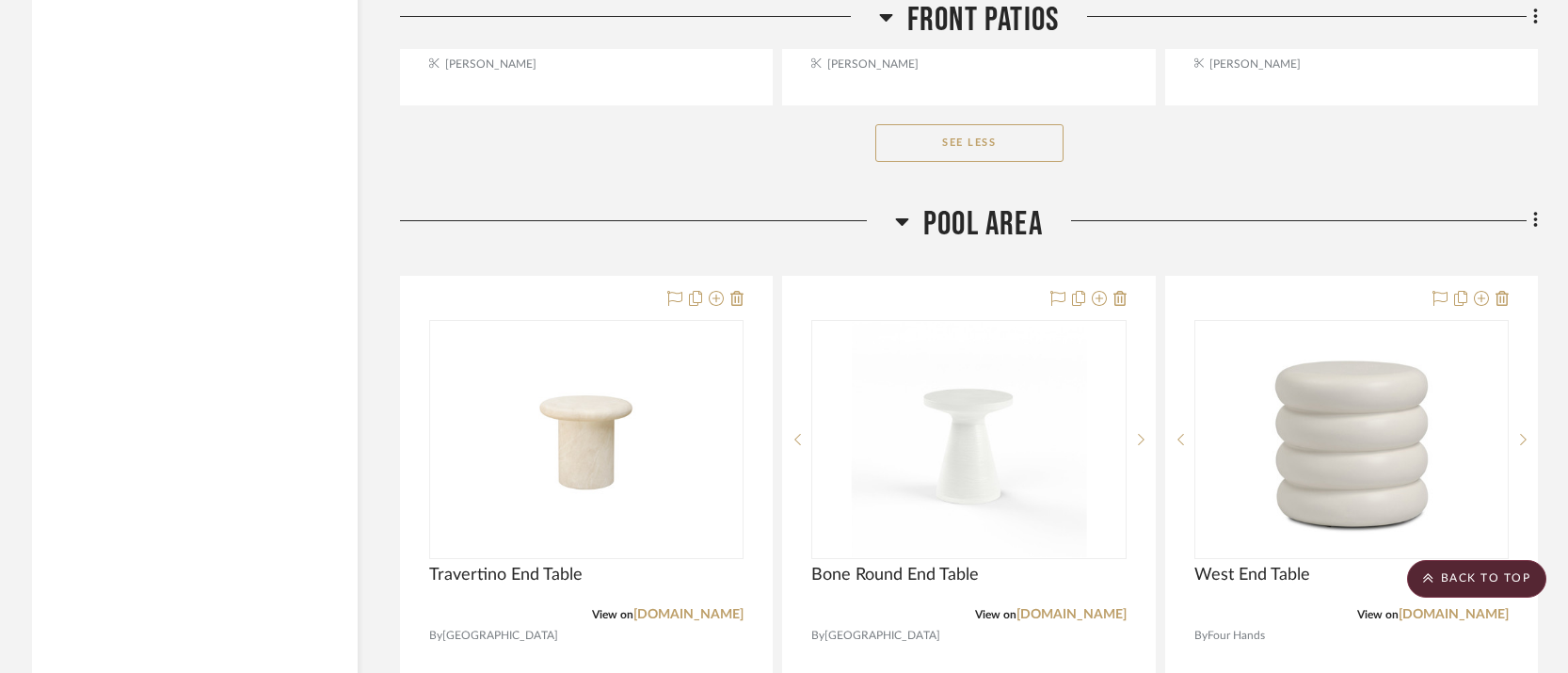
scroll to position [19306, 0]
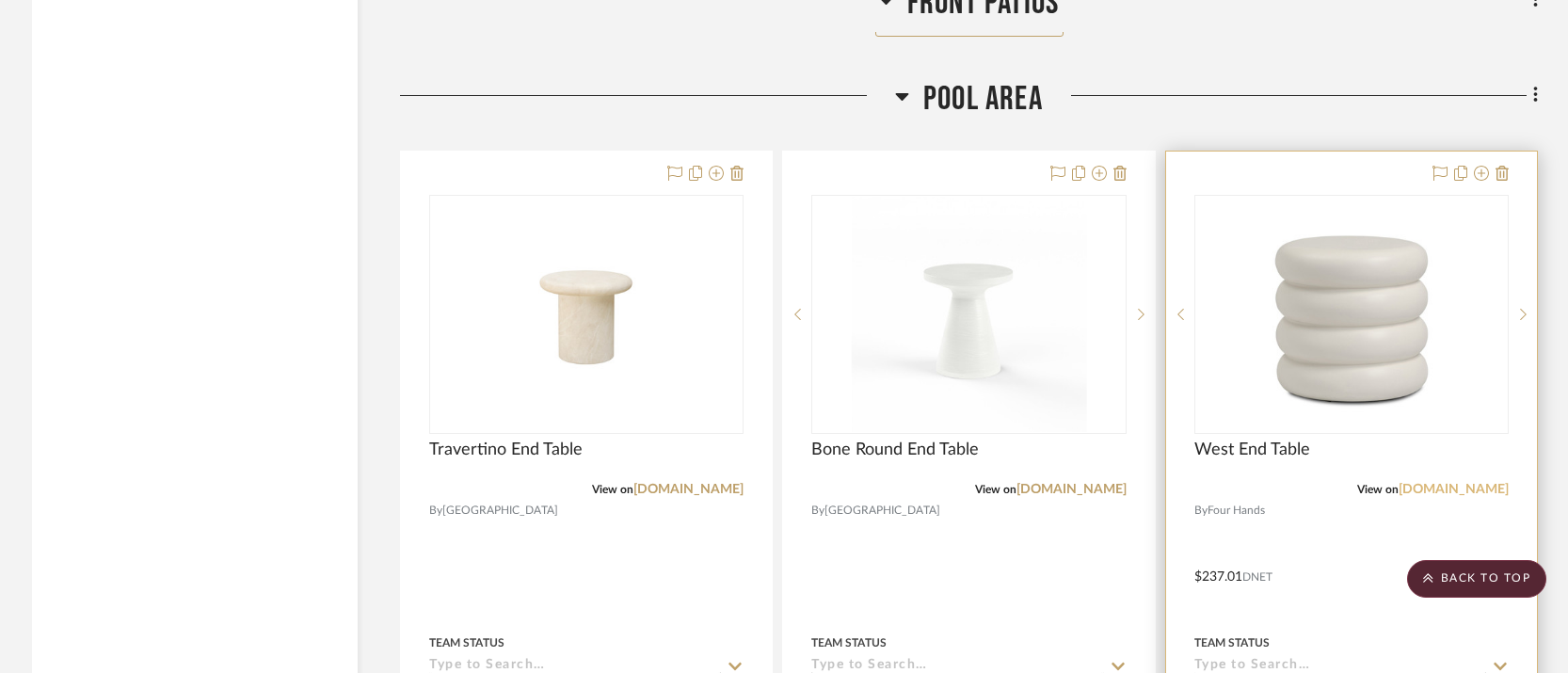
click at [1473, 483] on link "[DOMAIN_NAME]" at bounding box center [1453, 490] width 110 height 13
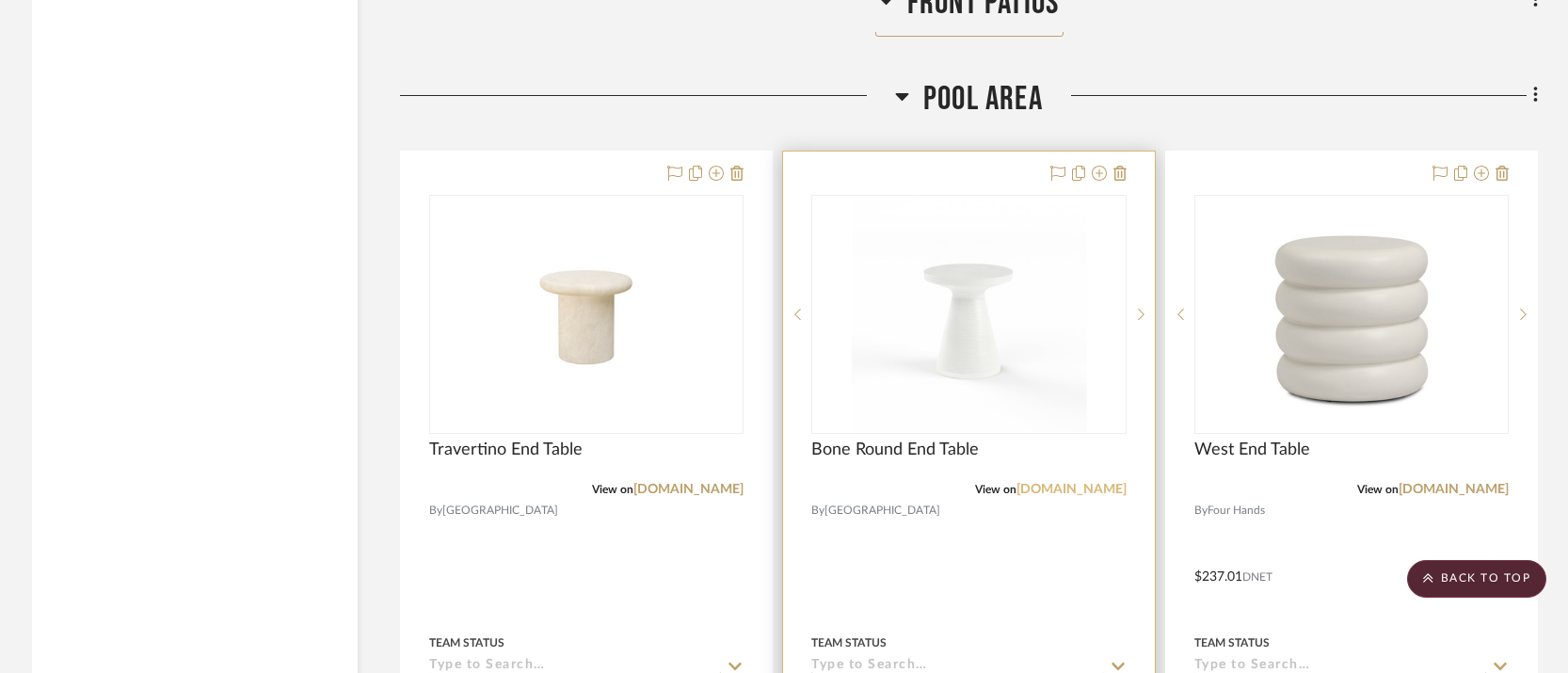
click at [1061, 483] on link "[DOMAIN_NAME]" at bounding box center [1071, 490] width 110 height 13
